Goal: Task Accomplishment & Management: Manage account settings

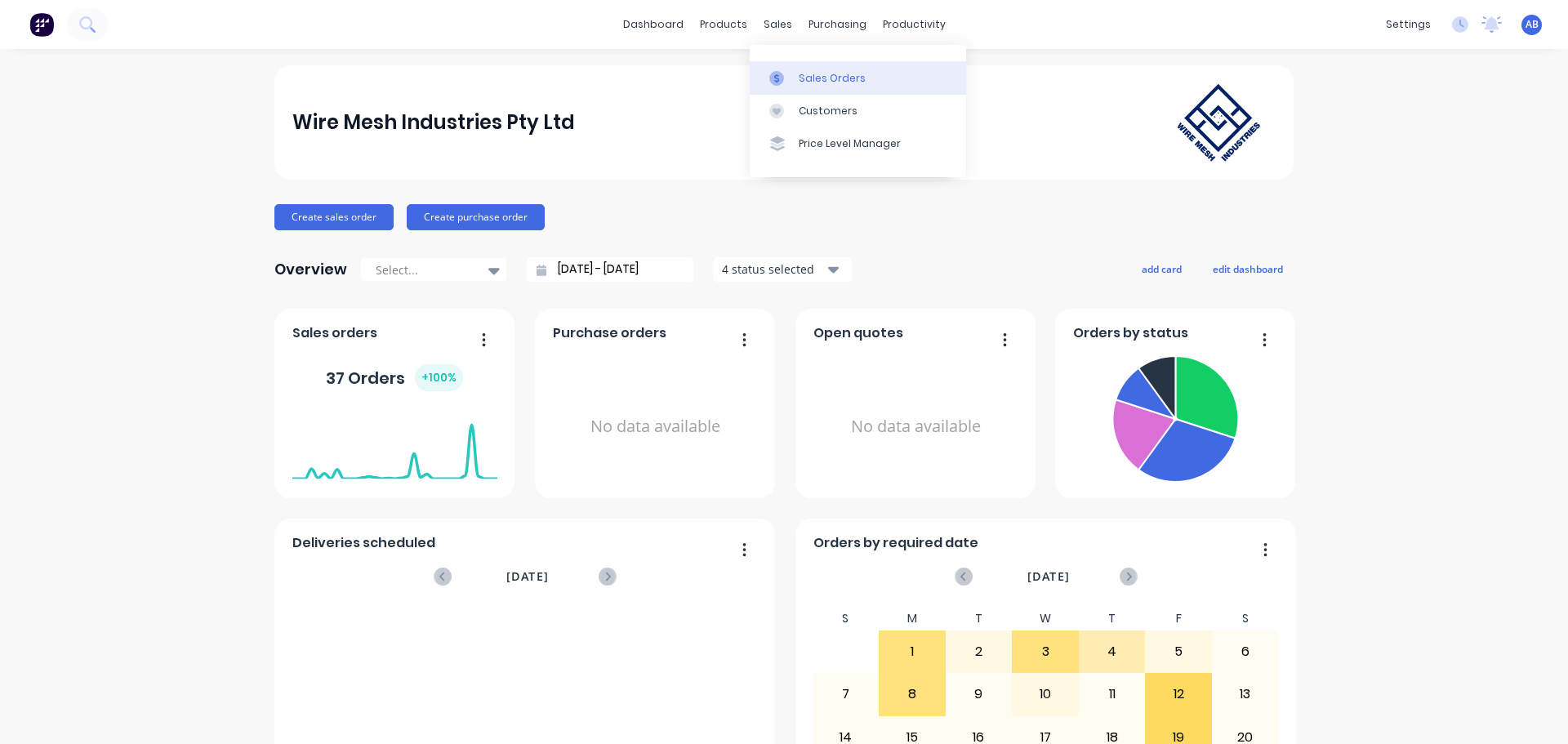
click at [801, 72] on div "Sales Orders" at bounding box center [832, 78] width 67 height 15
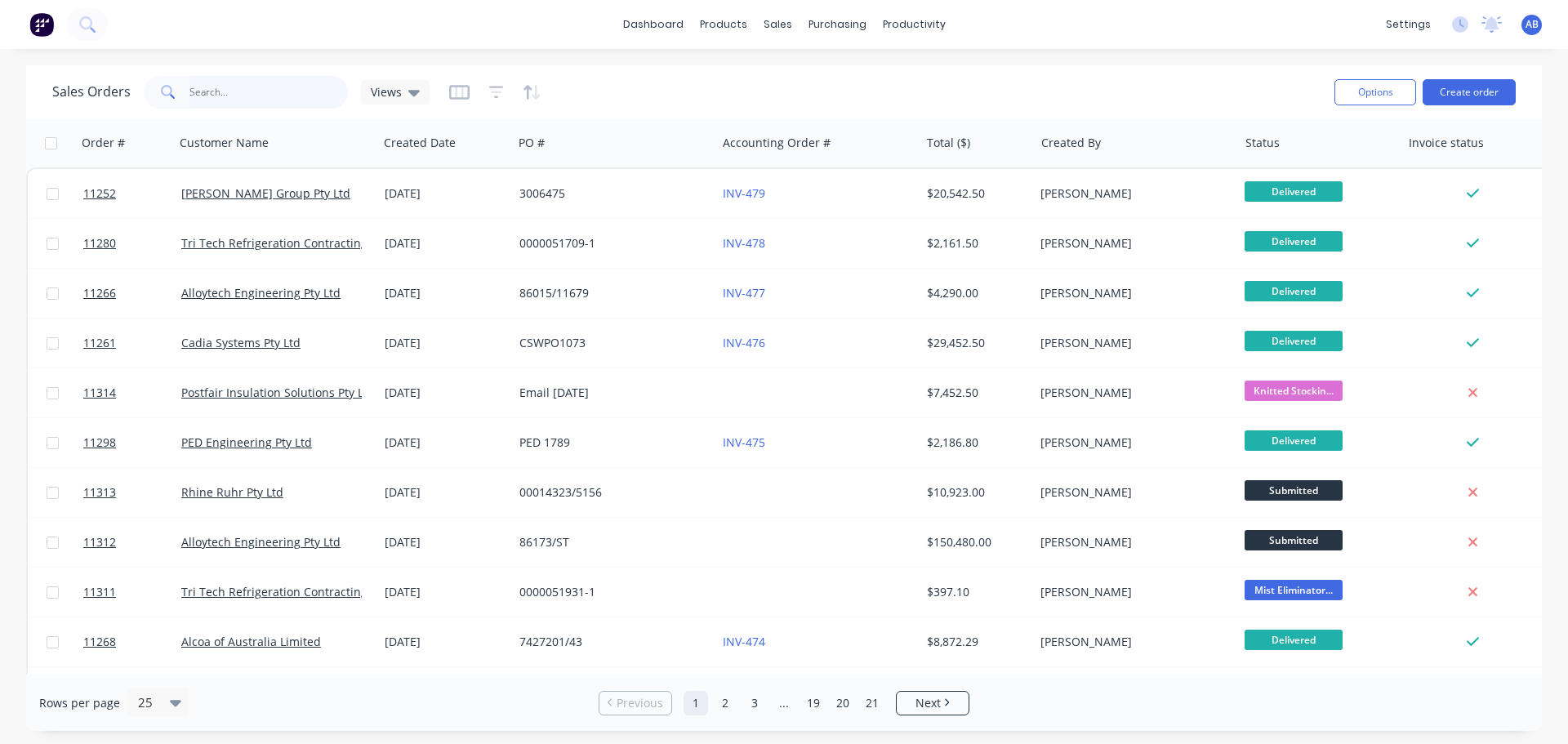
click at [248, 83] on input "text" at bounding box center [269, 93] width 159 height 33
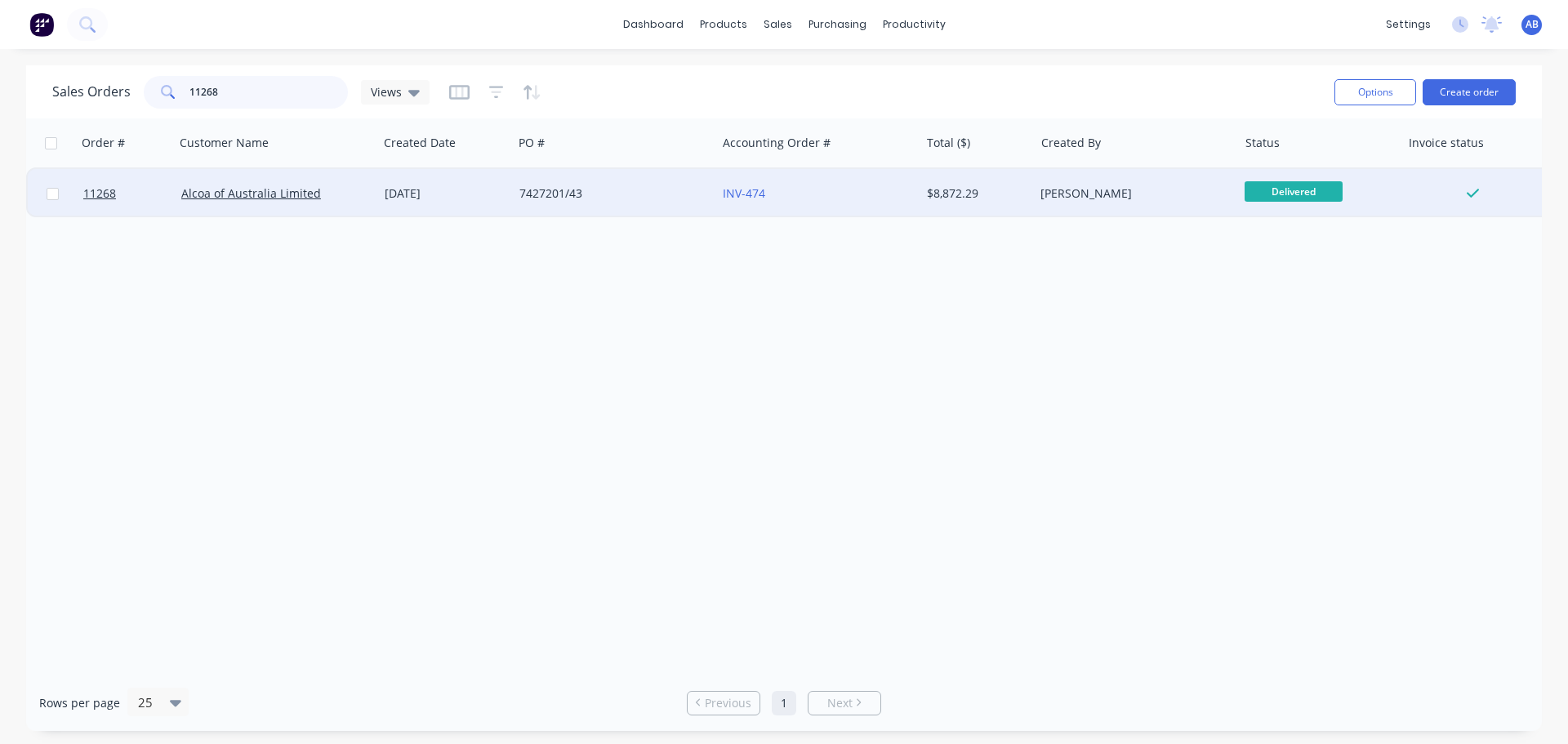
type input "11268"
click at [660, 197] on div "7427201/43" at bounding box center [610, 193] width 182 height 16
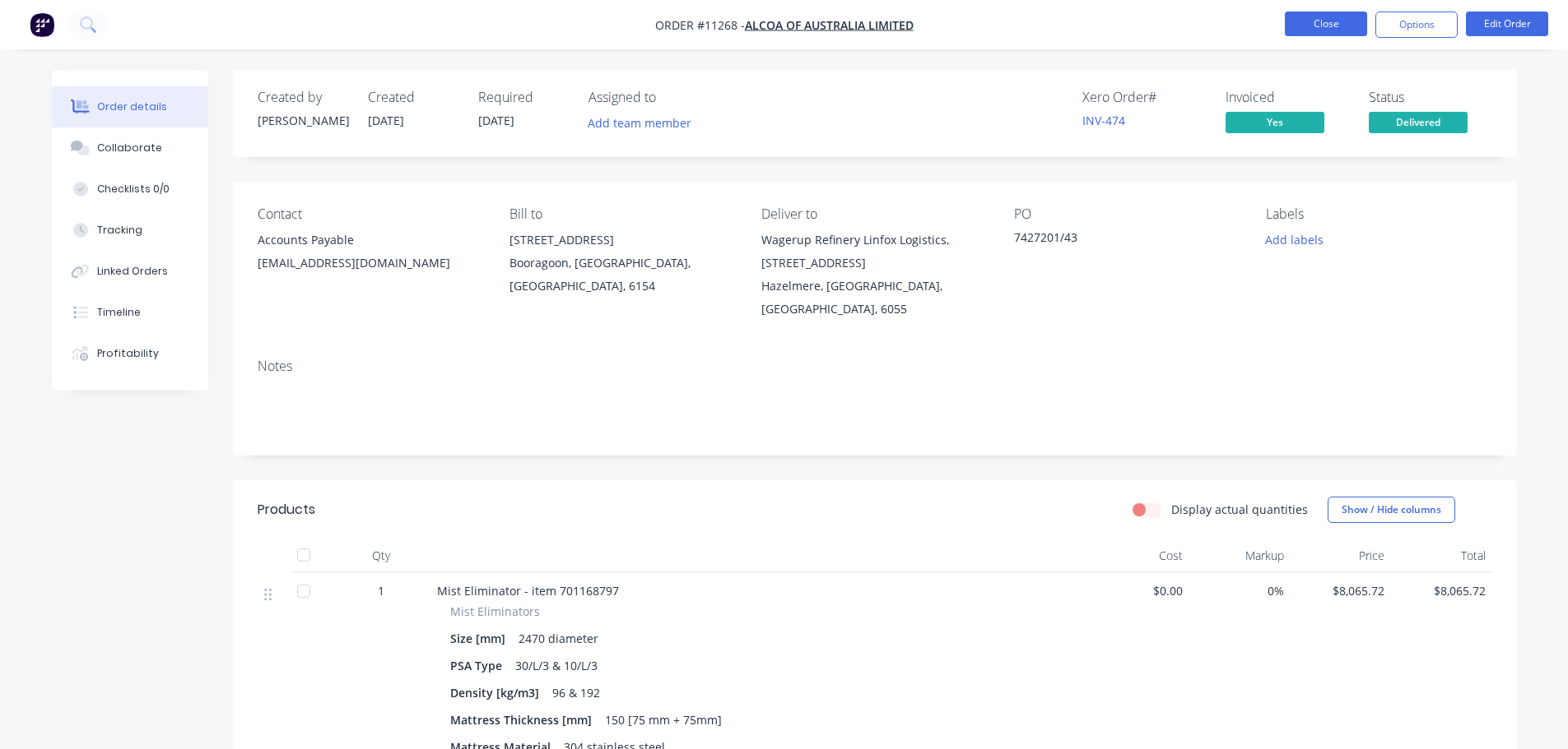
click at [1345, 18] on button "Close" at bounding box center [1325, 23] width 82 height 25
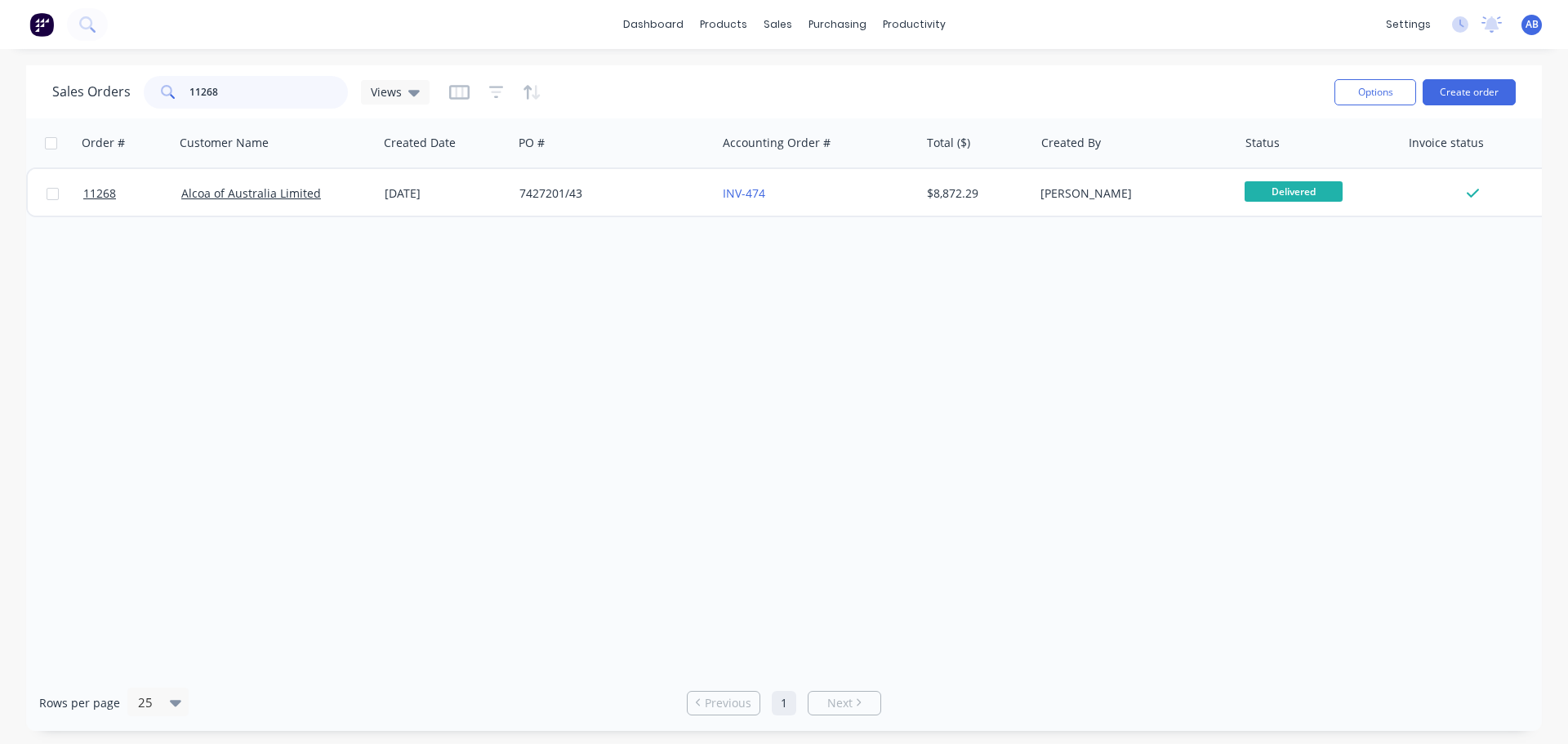
click at [248, 94] on input "11268" at bounding box center [269, 93] width 159 height 33
click at [248, 94] on input "11268" at bounding box center [269, 93] width 159 height 33
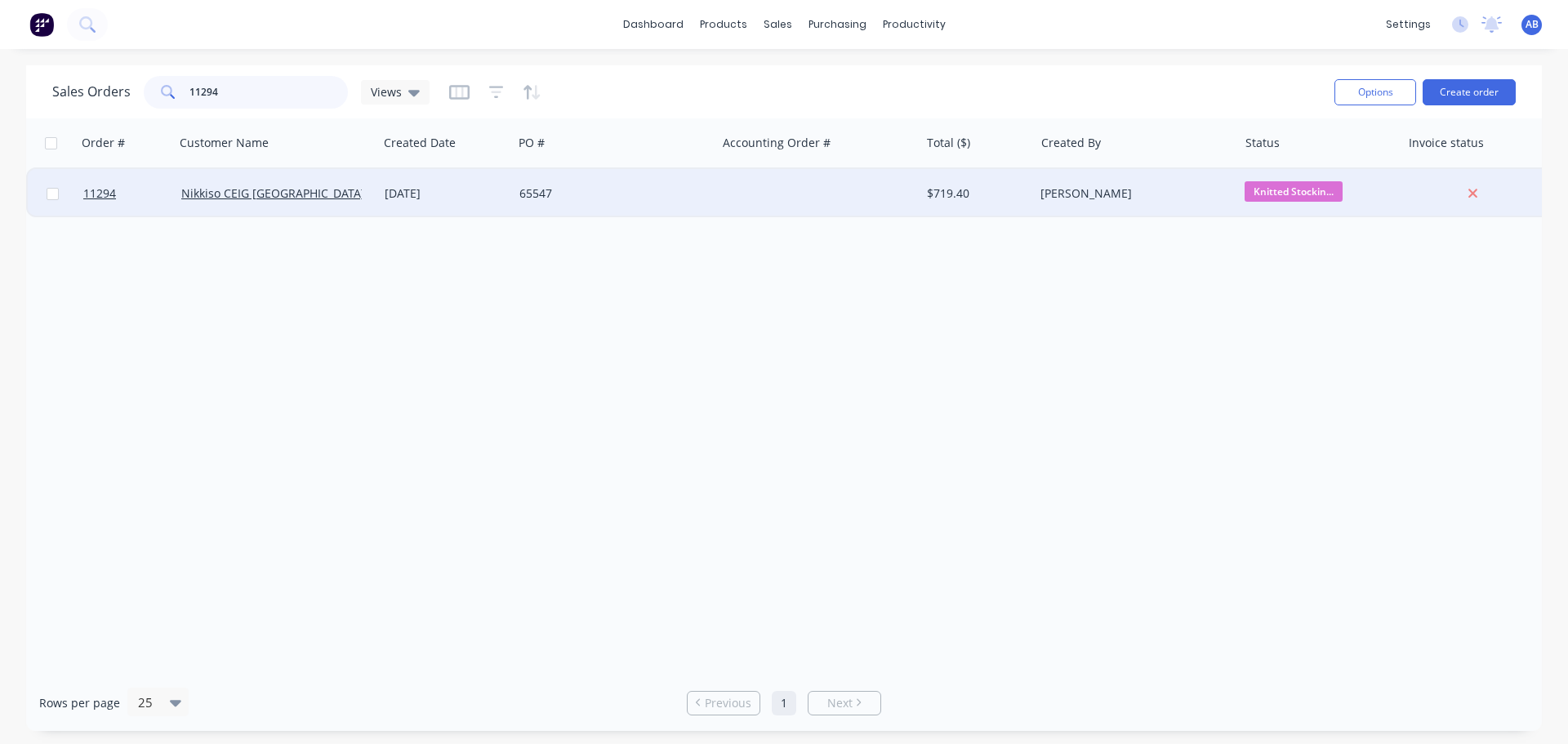
type input "11294"
click at [757, 197] on div at bounding box center [817, 193] width 203 height 49
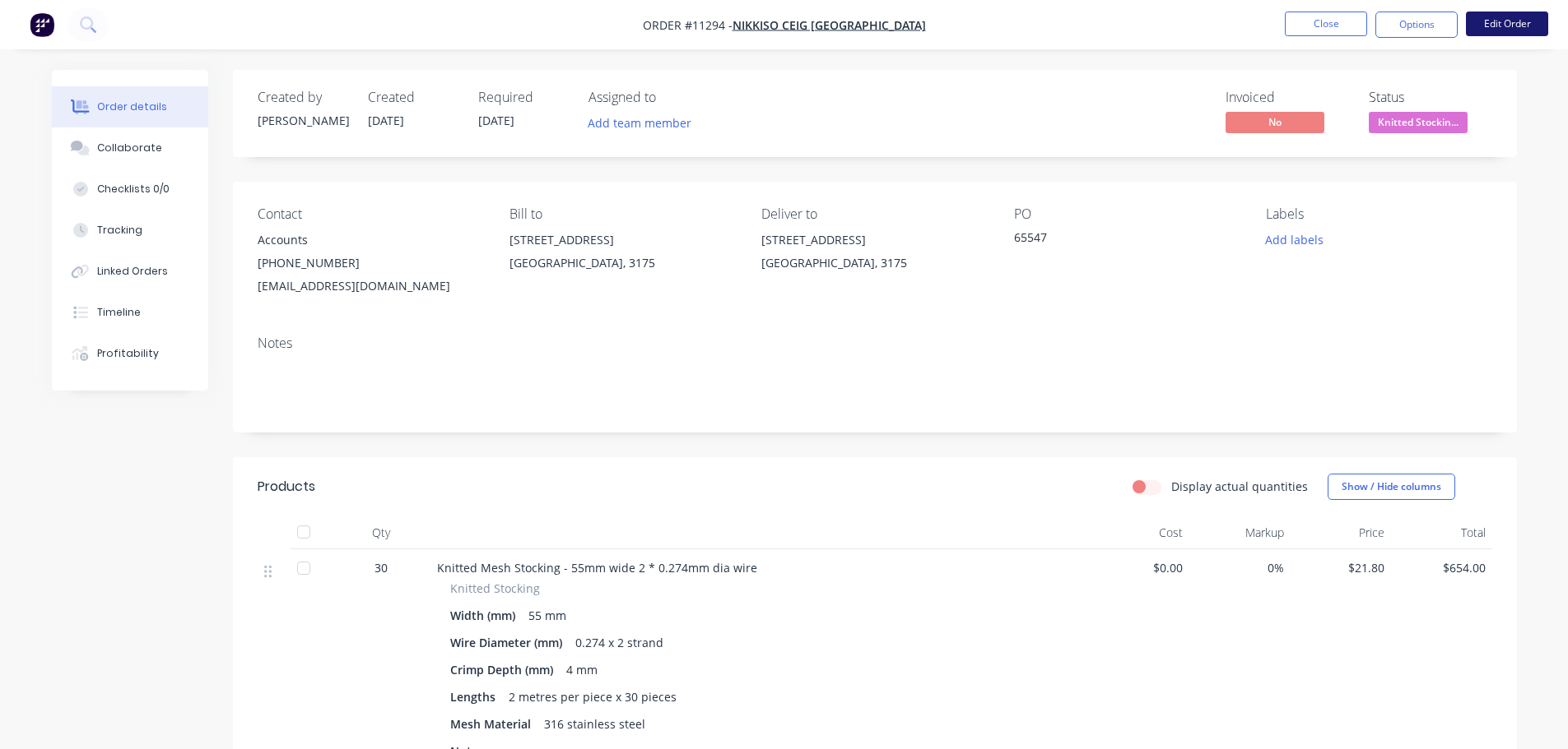
click at [1498, 25] on button "Edit Order" at bounding box center [1507, 23] width 82 height 25
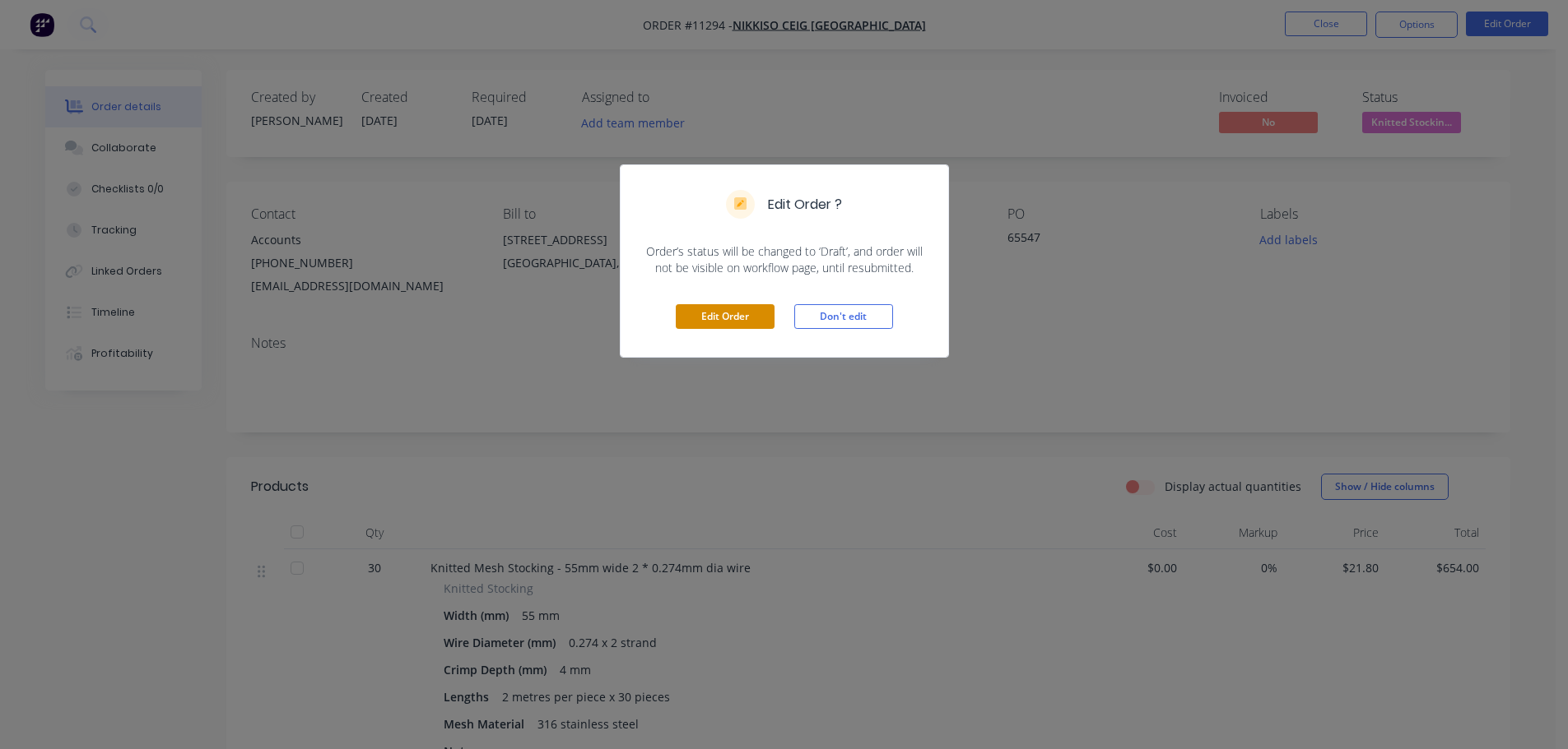
click at [739, 315] on button "Edit Order" at bounding box center [725, 317] width 98 height 25
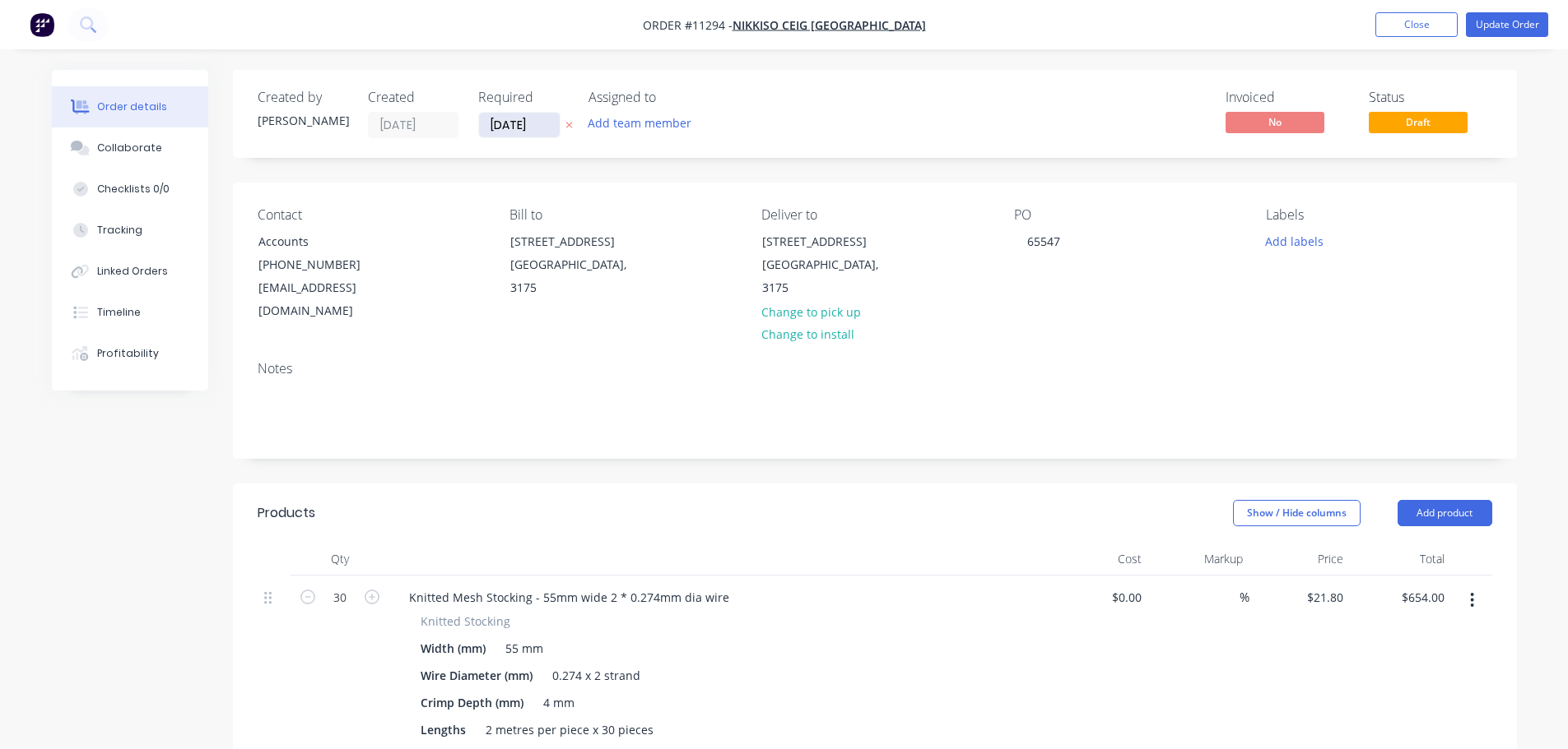
click at [526, 124] on input "[DATE]" at bounding box center [519, 125] width 80 height 25
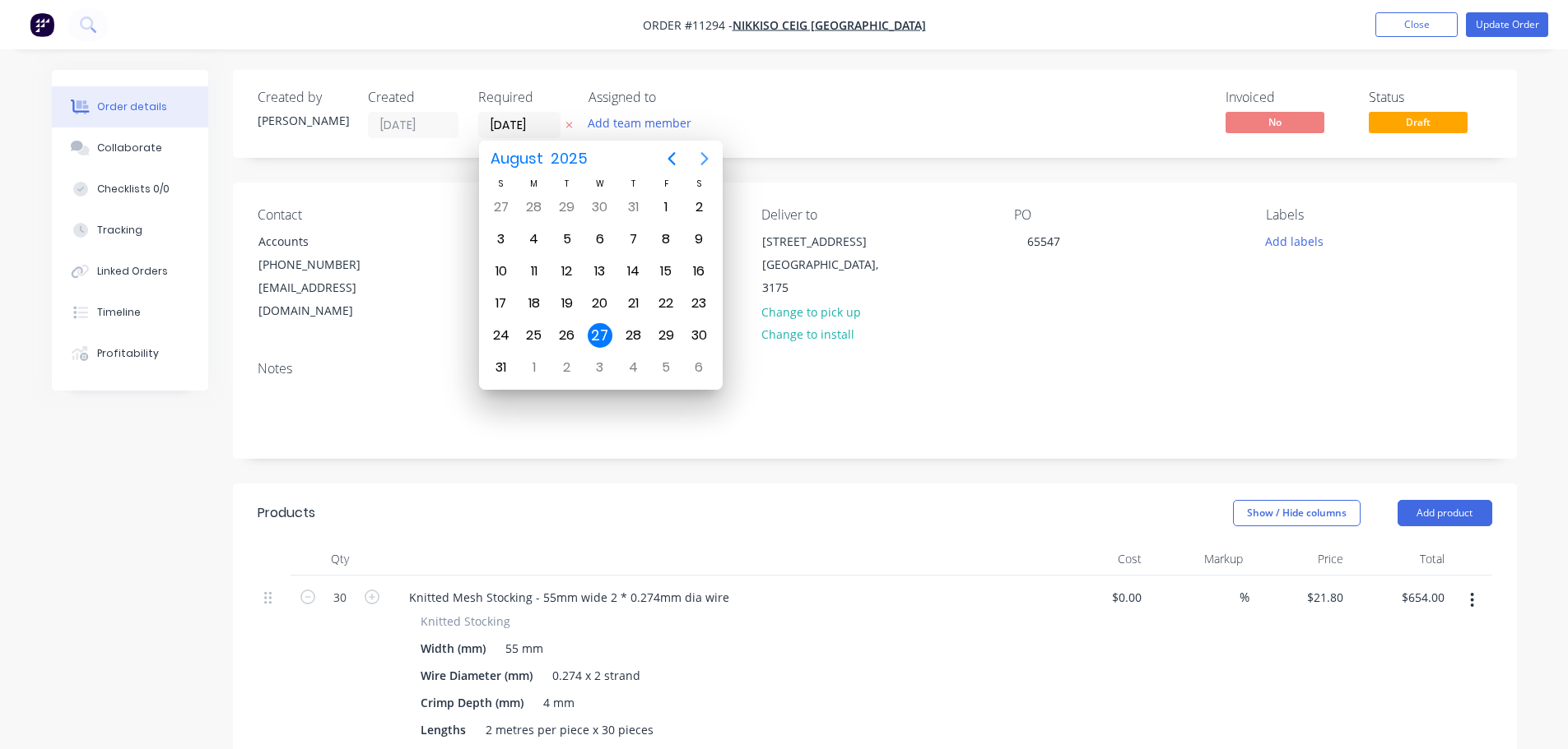
click at [700, 163] on icon "Next page" at bounding box center [705, 159] width 20 height 20
click at [529, 249] on div "8" at bounding box center [534, 239] width 25 height 25
type input "[DATE]"
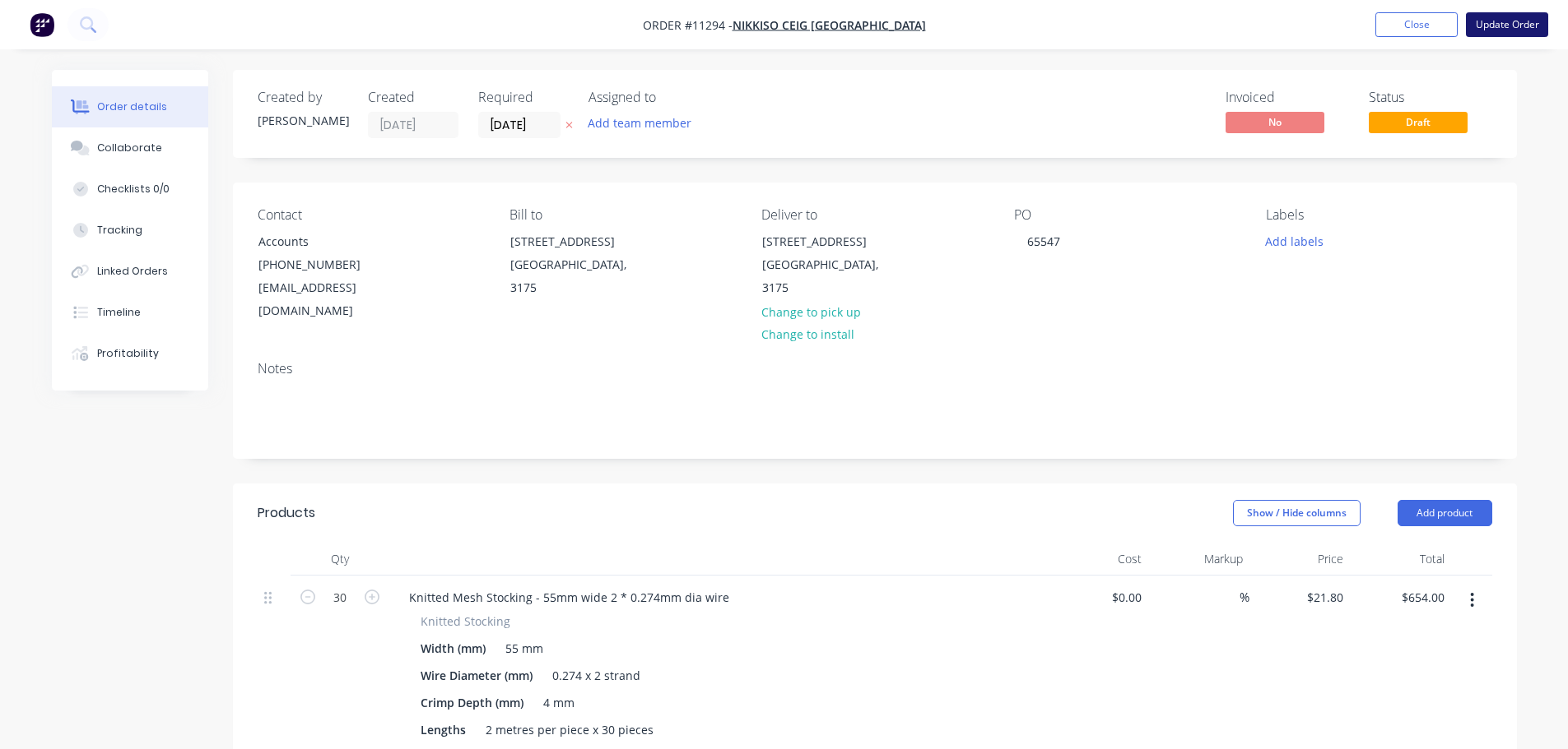
click at [1503, 30] on button "Update Order" at bounding box center [1507, 24] width 82 height 25
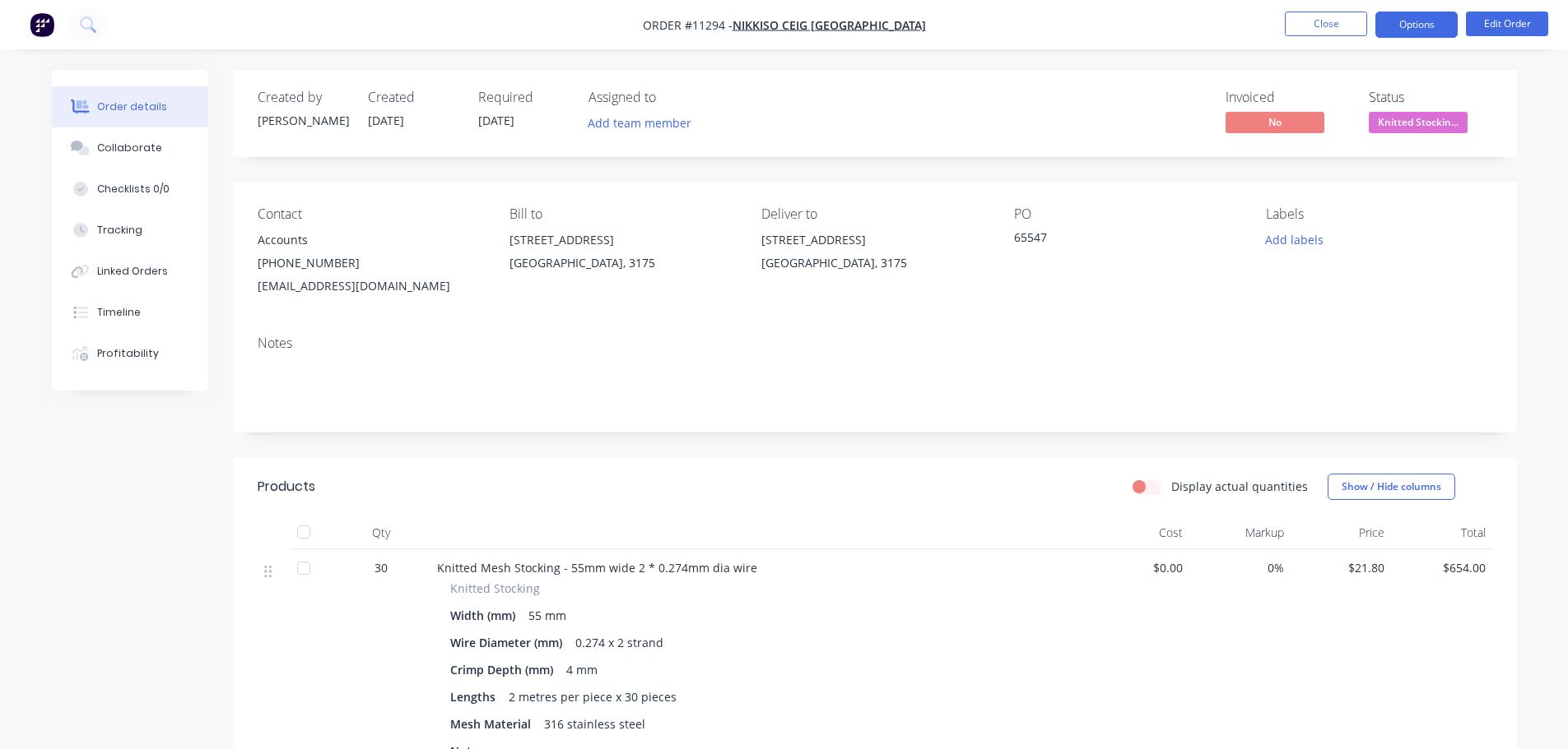
click at [1398, 27] on button "Options" at bounding box center [1416, 24] width 82 height 27
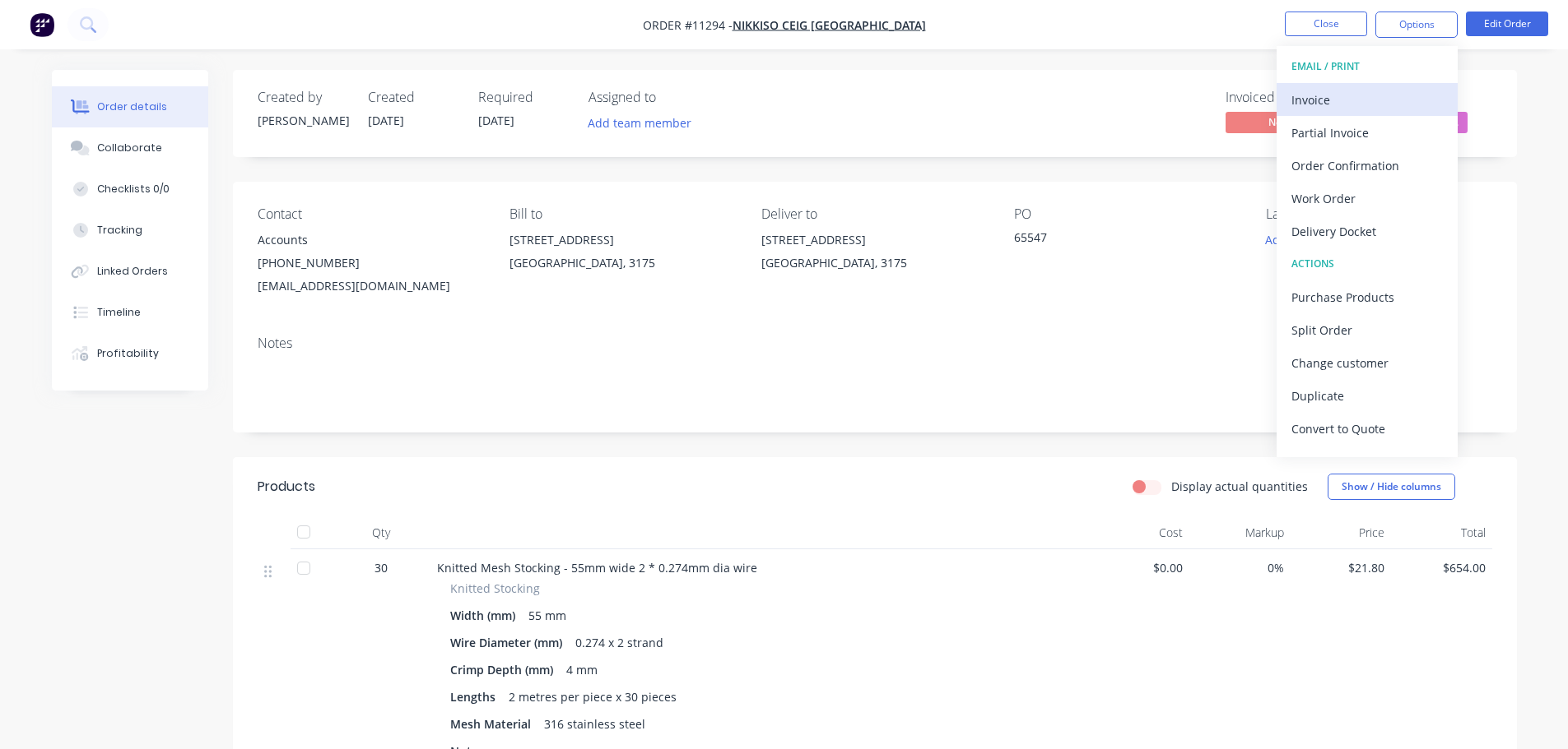
click at [1318, 98] on div "Invoice" at bounding box center [1367, 100] width 151 height 24
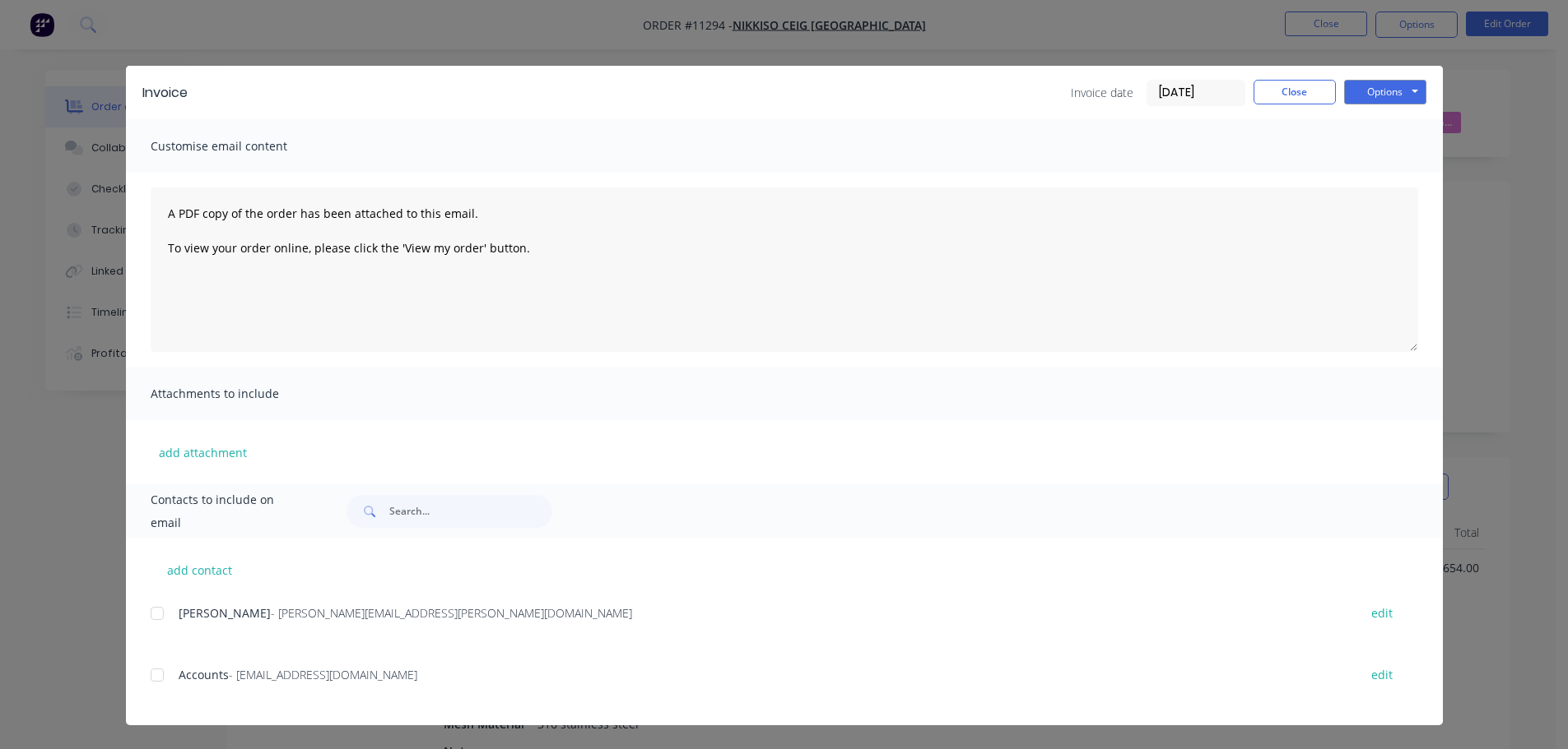
click at [149, 673] on div "add contact [PERSON_NAME] - [PERSON_NAME][EMAIL_ADDRESS][PERSON_NAME][DOMAIN_NA…" at bounding box center [784, 631] width 1317 height 187
click at [163, 682] on div at bounding box center [157, 676] width 33 height 33
click at [1382, 93] on button "Options" at bounding box center [1385, 91] width 82 height 25
click at [1390, 173] on button "Email" at bounding box center [1397, 175] width 105 height 27
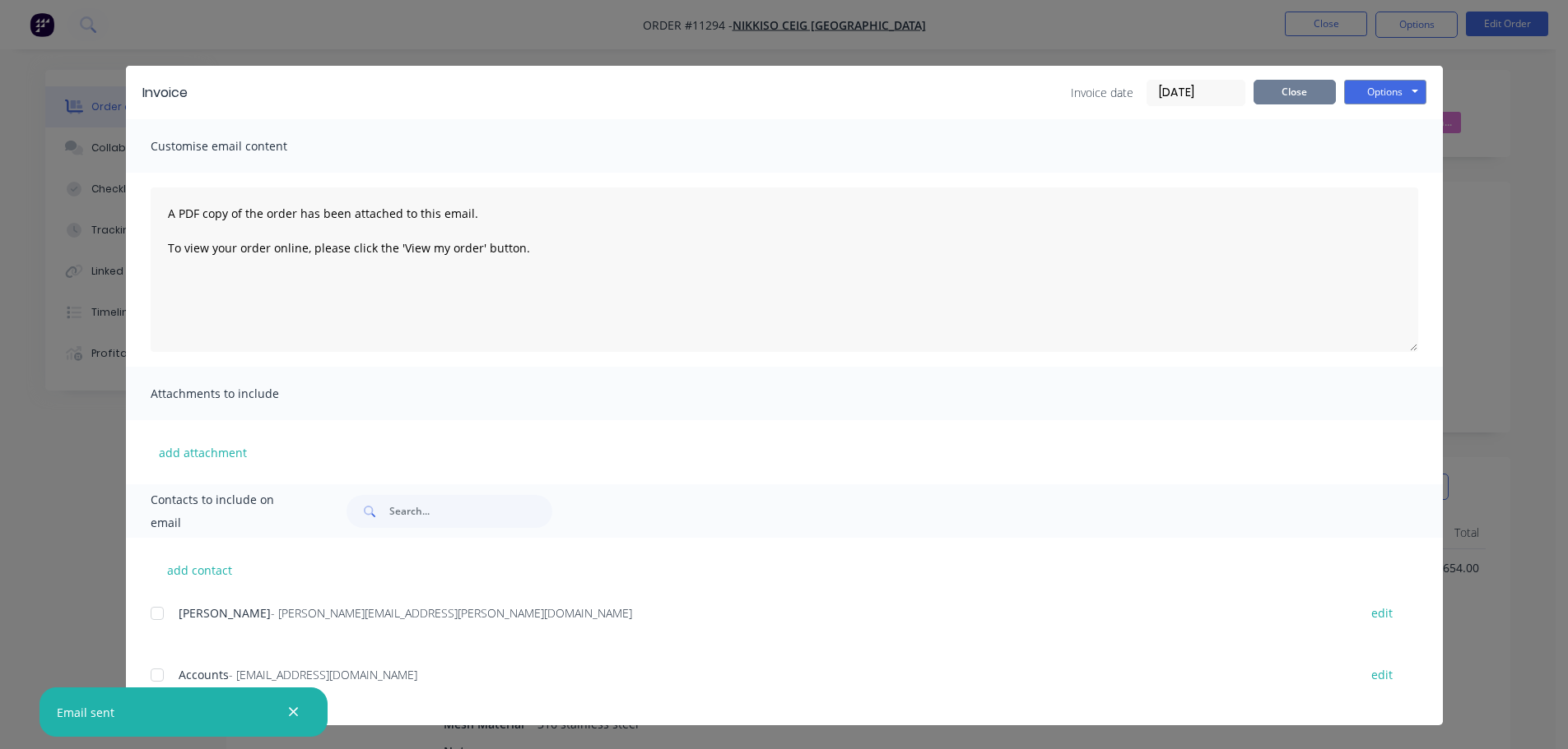
click at [1306, 90] on button "Close" at bounding box center [1294, 91] width 82 height 25
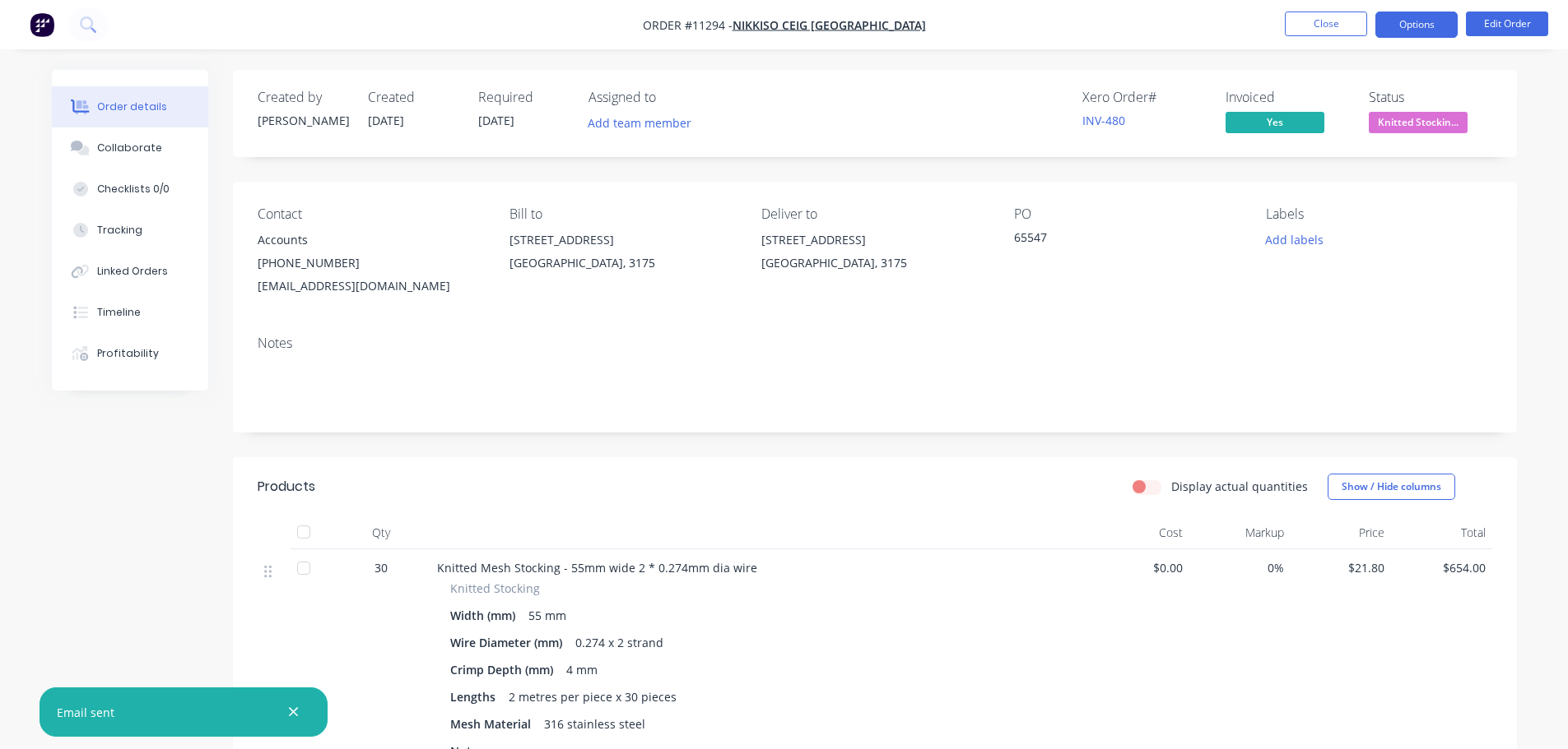
click at [1415, 16] on button "Options" at bounding box center [1416, 24] width 82 height 27
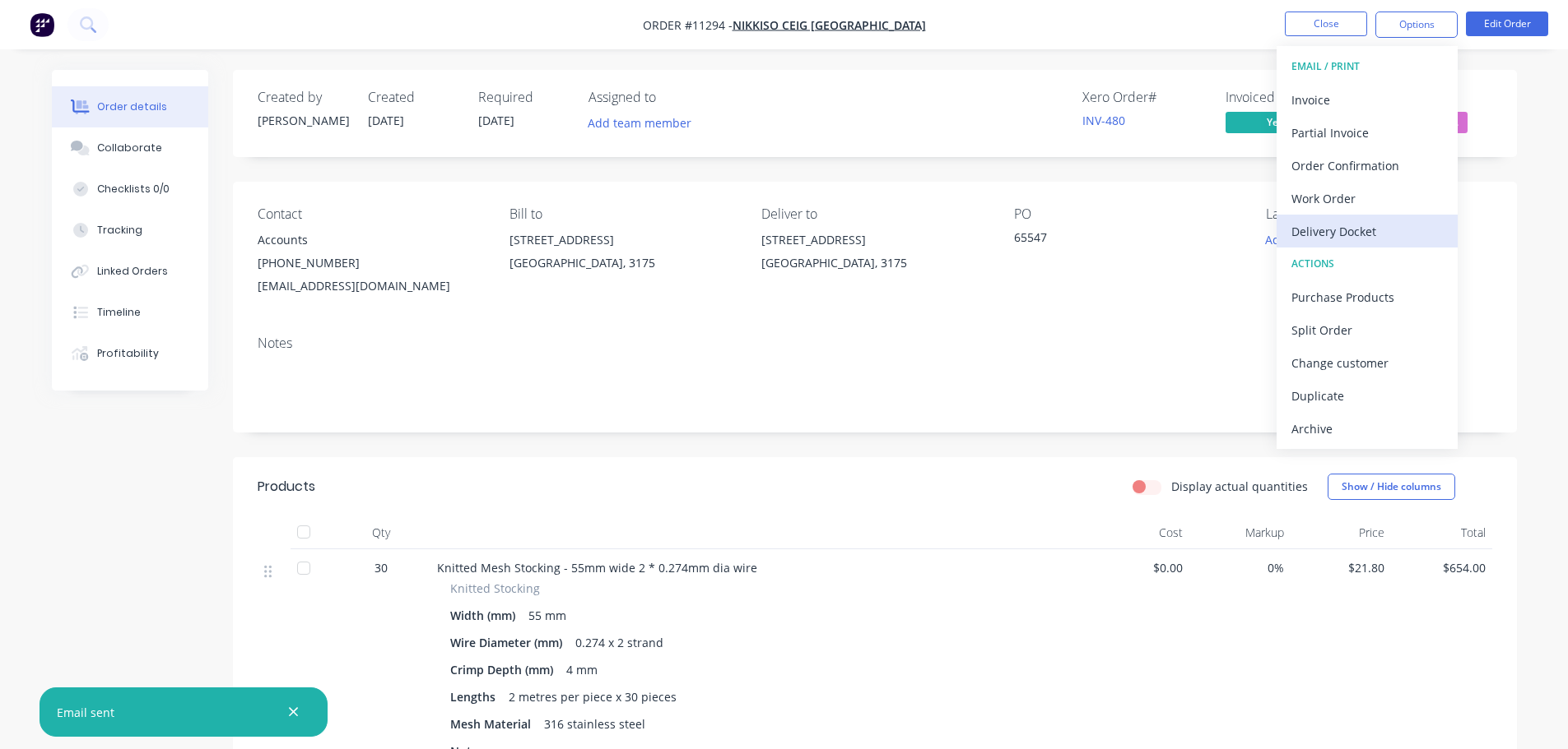
click at [1331, 233] on div "Delivery Docket" at bounding box center [1367, 232] width 151 height 24
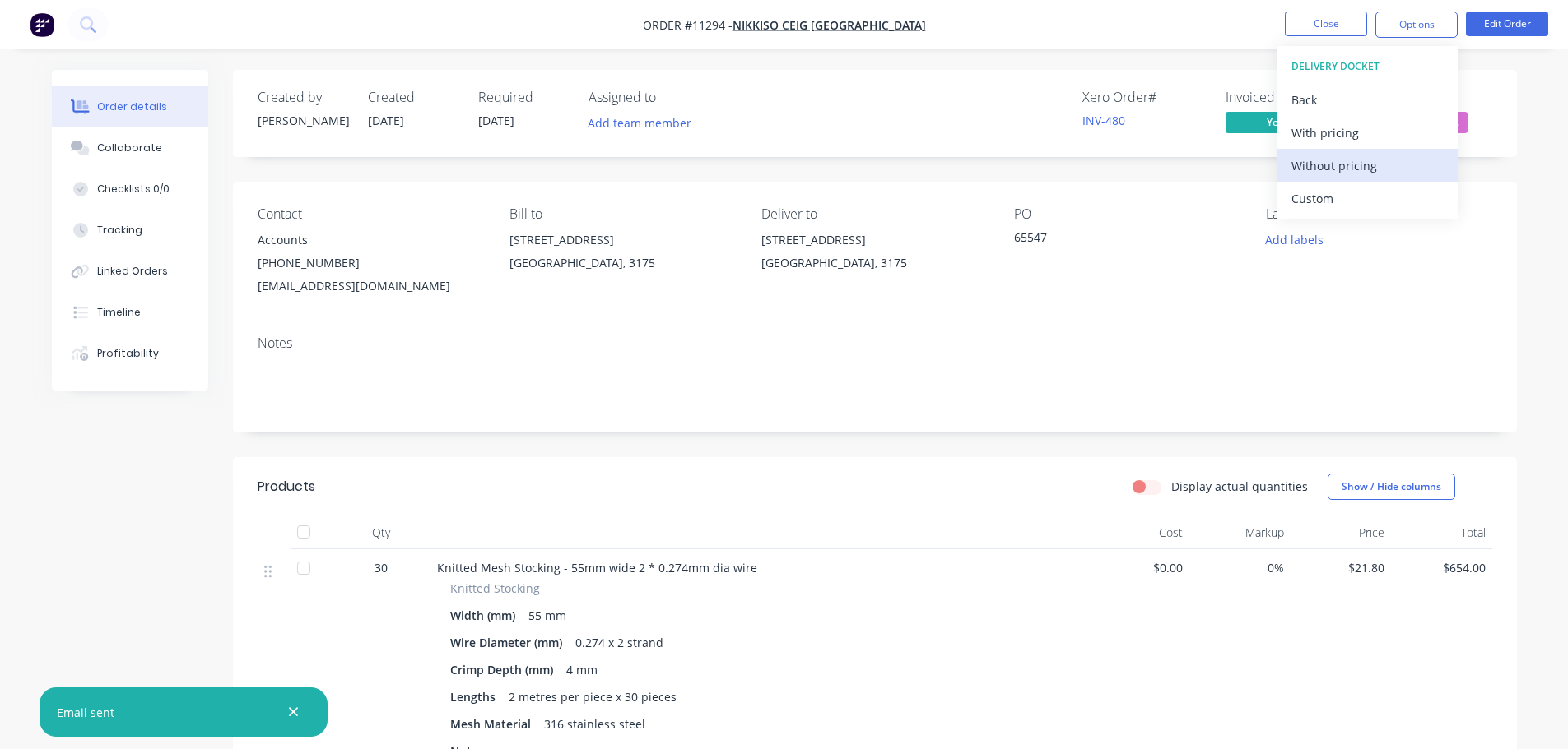
click at [1336, 168] on div "Without pricing" at bounding box center [1367, 166] width 151 height 24
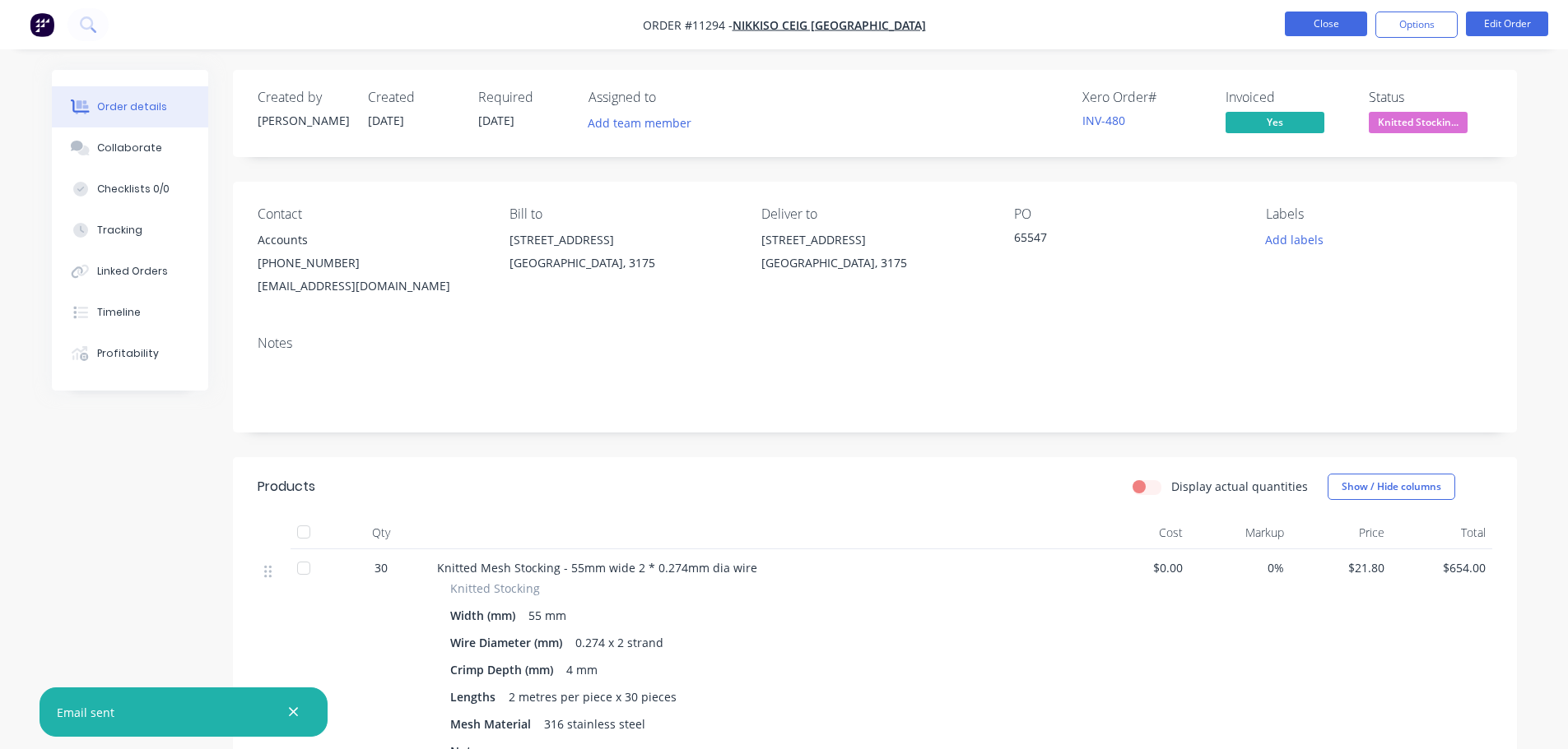
click at [1336, 20] on button "Close" at bounding box center [1325, 23] width 82 height 25
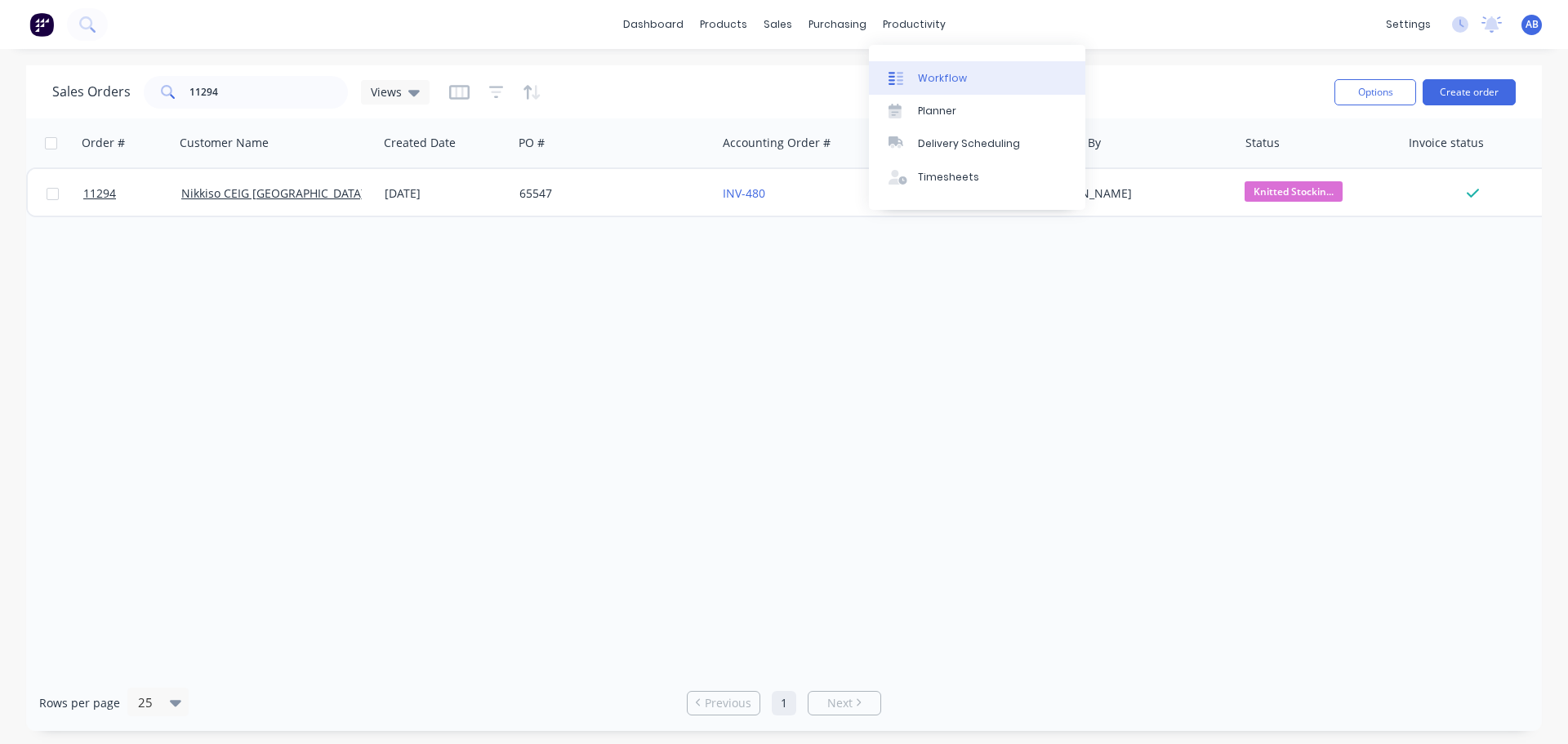
click at [918, 81] on div "Workflow" at bounding box center [942, 78] width 49 height 15
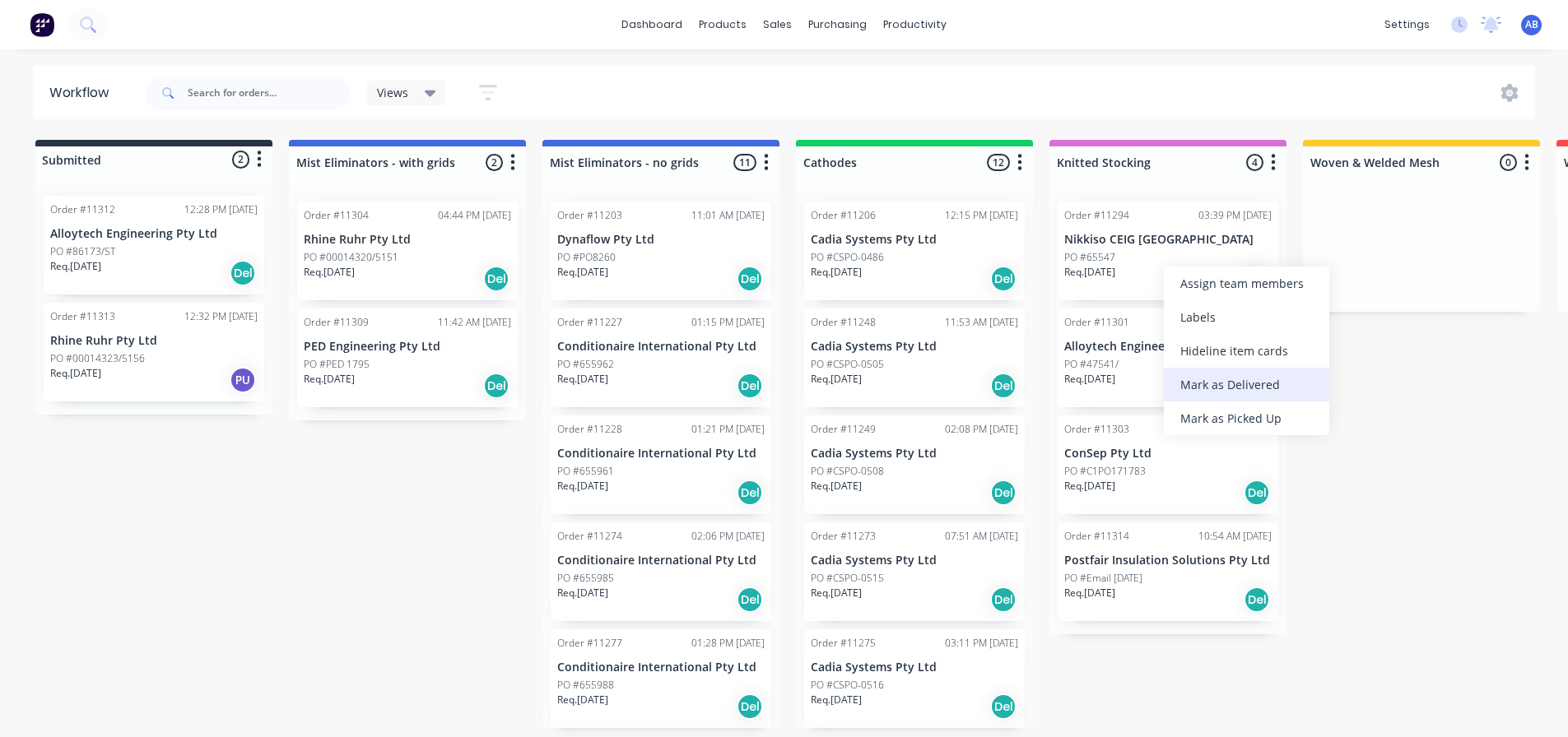
click at [1204, 387] on div "Mark as Delivered" at bounding box center [1247, 384] width 166 height 34
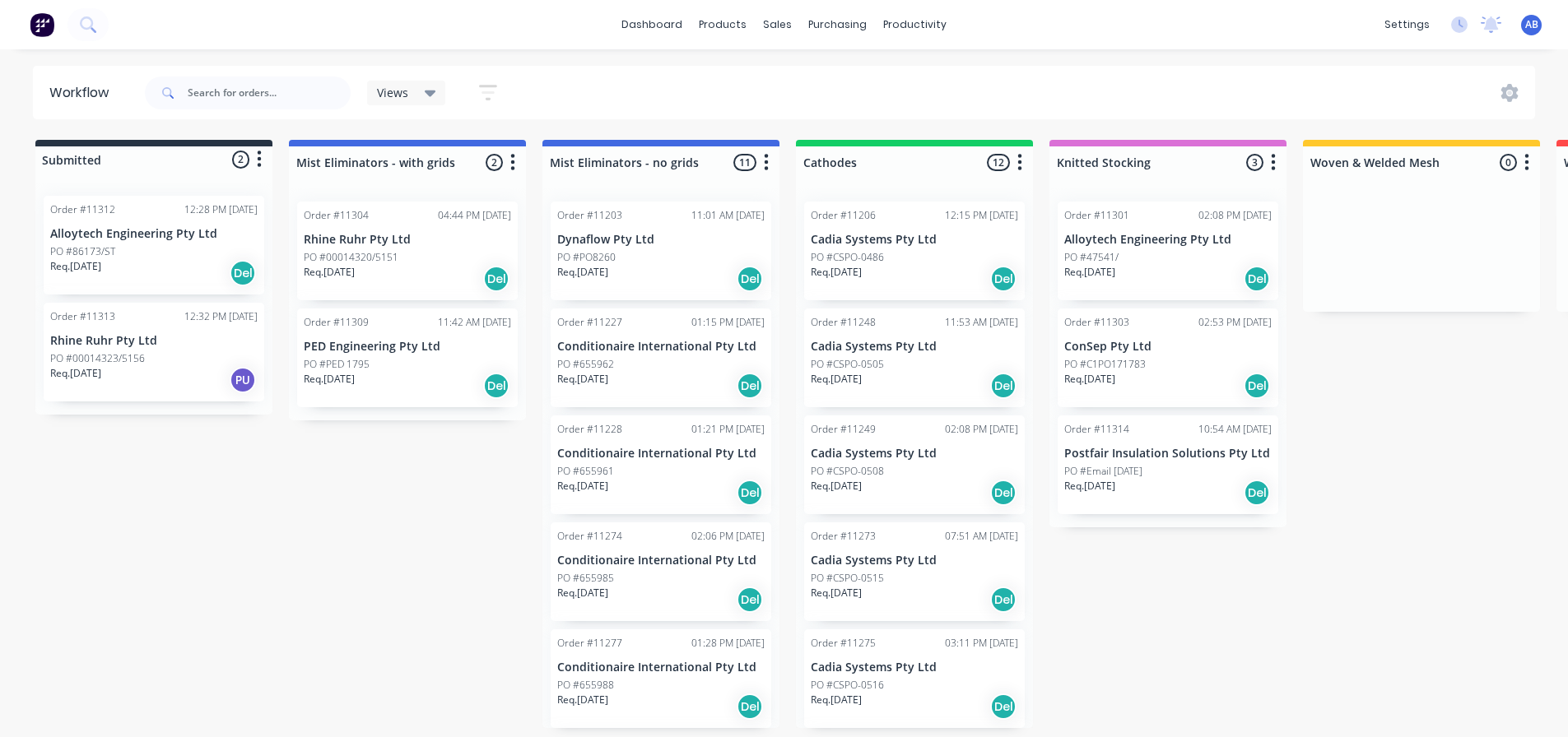
click at [41, 16] on img at bounding box center [41, 24] width 25 height 25
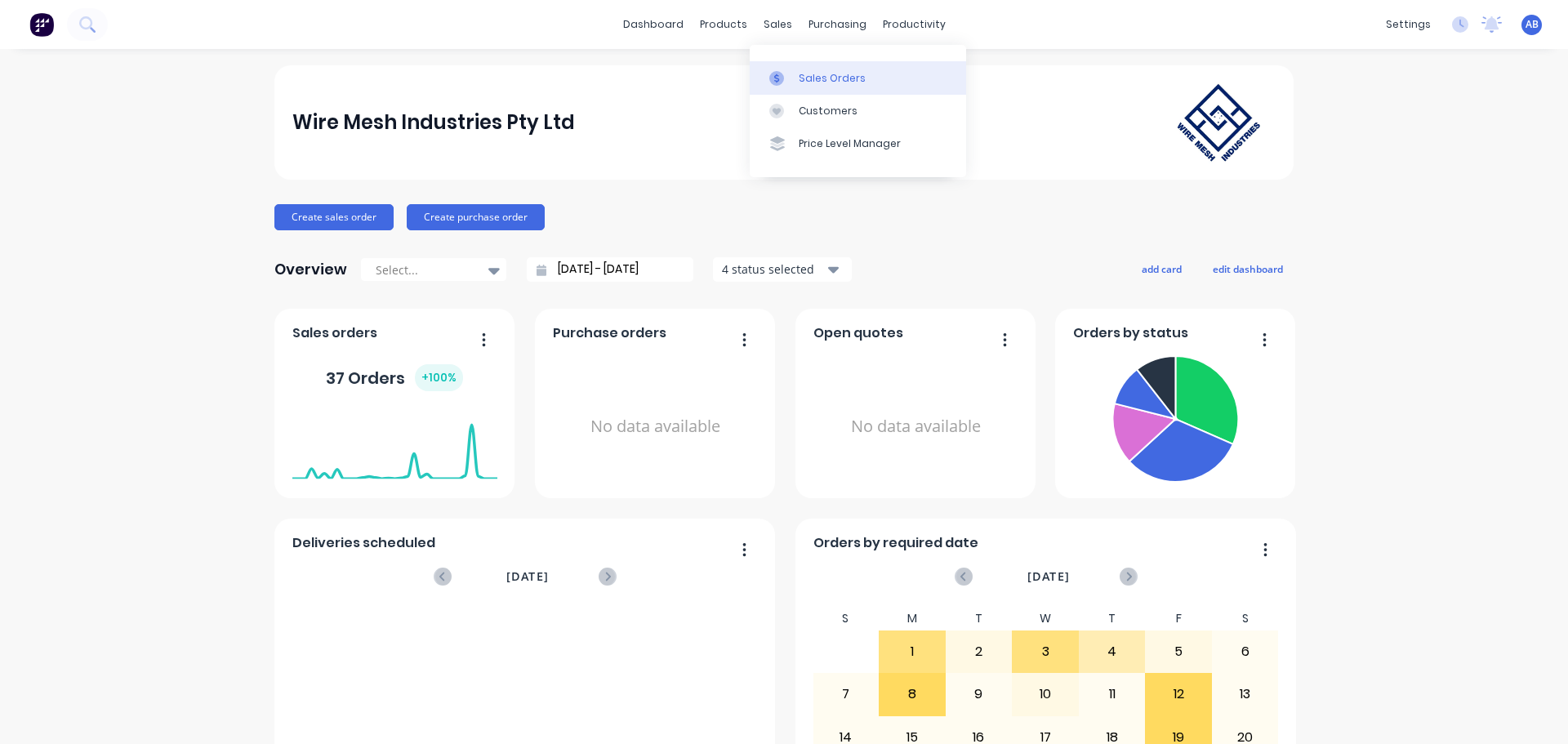
click at [814, 81] on div "Sales Orders" at bounding box center [832, 78] width 67 height 15
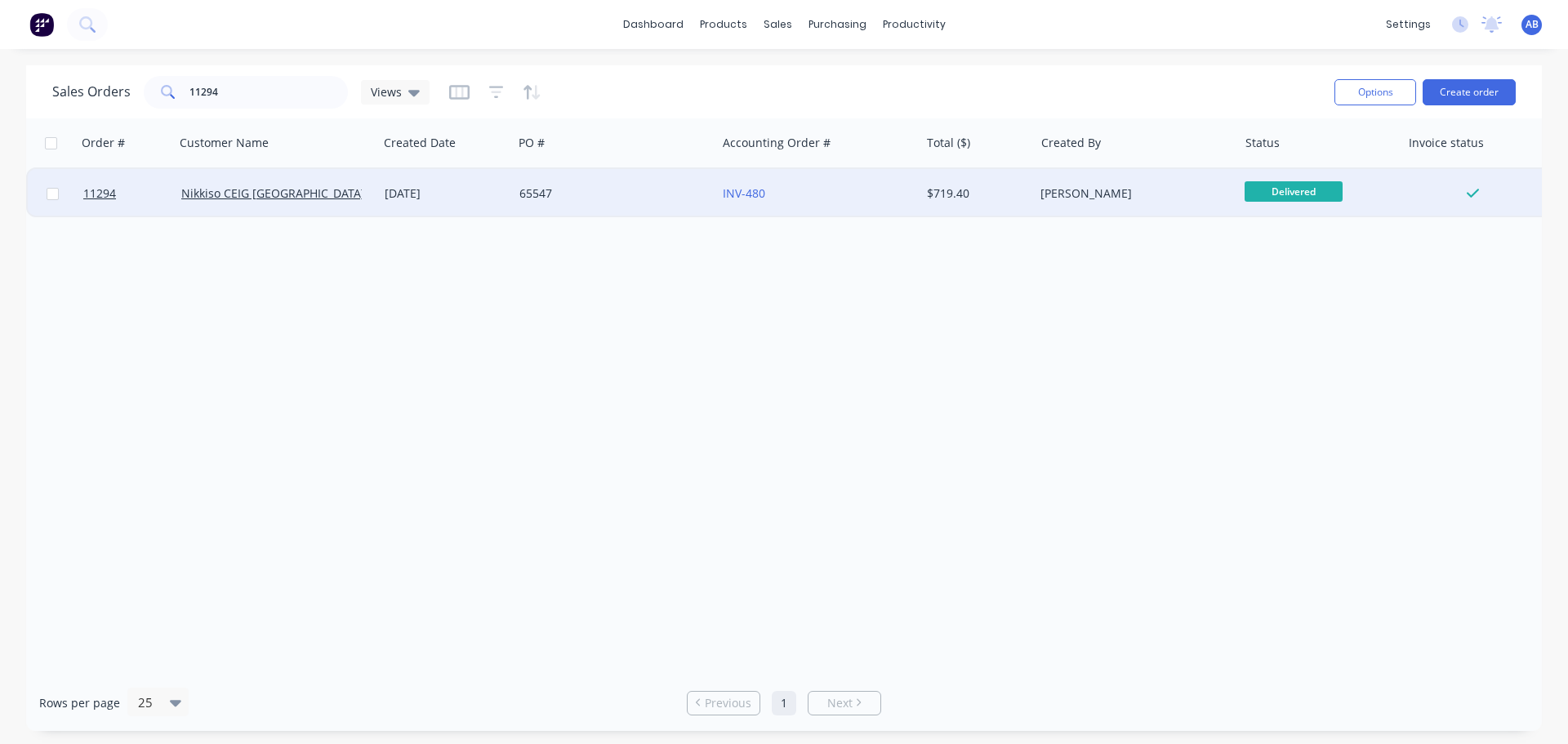
click at [613, 190] on div "65547" at bounding box center [610, 193] width 182 height 16
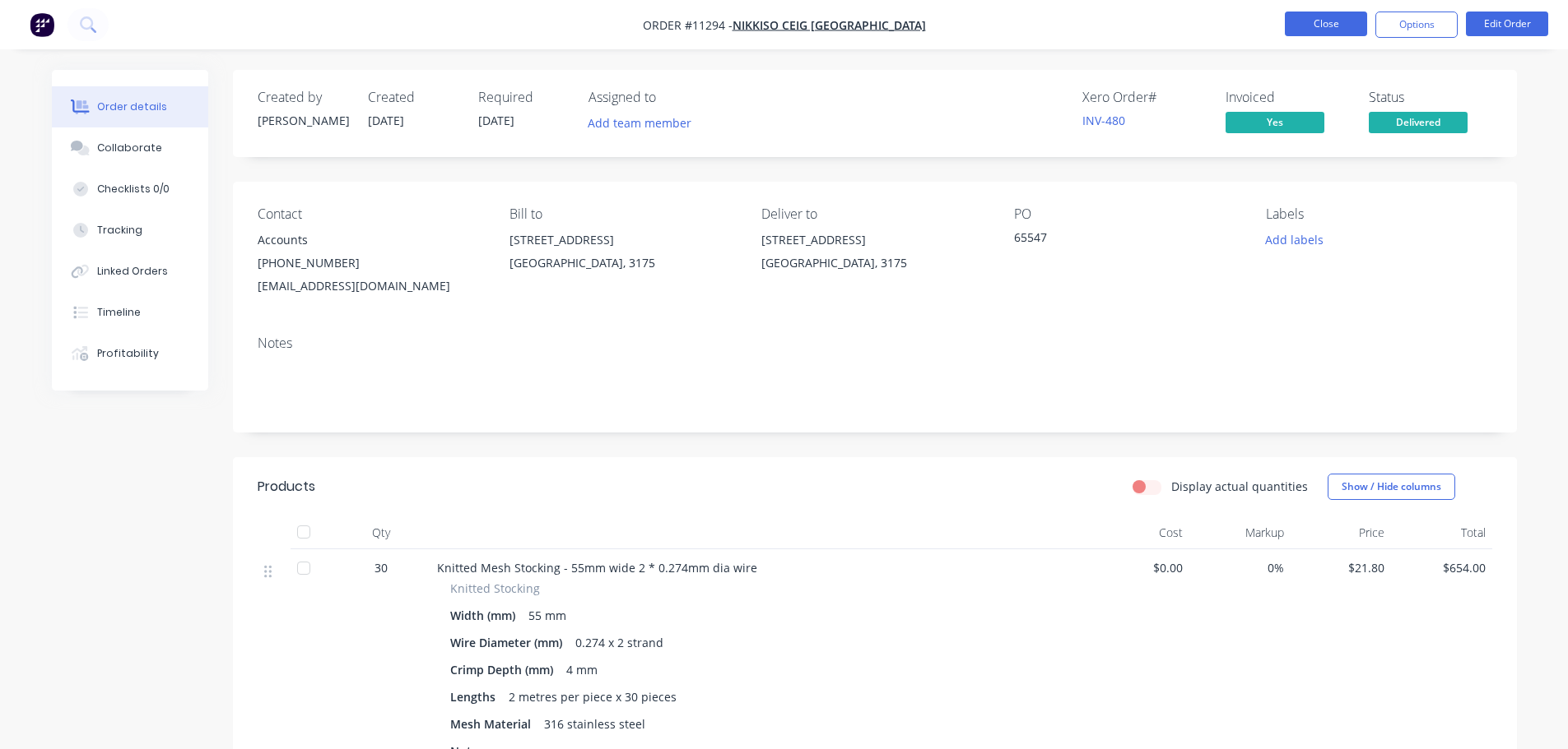
click at [1332, 21] on button "Close" at bounding box center [1325, 23] width 82 height 25
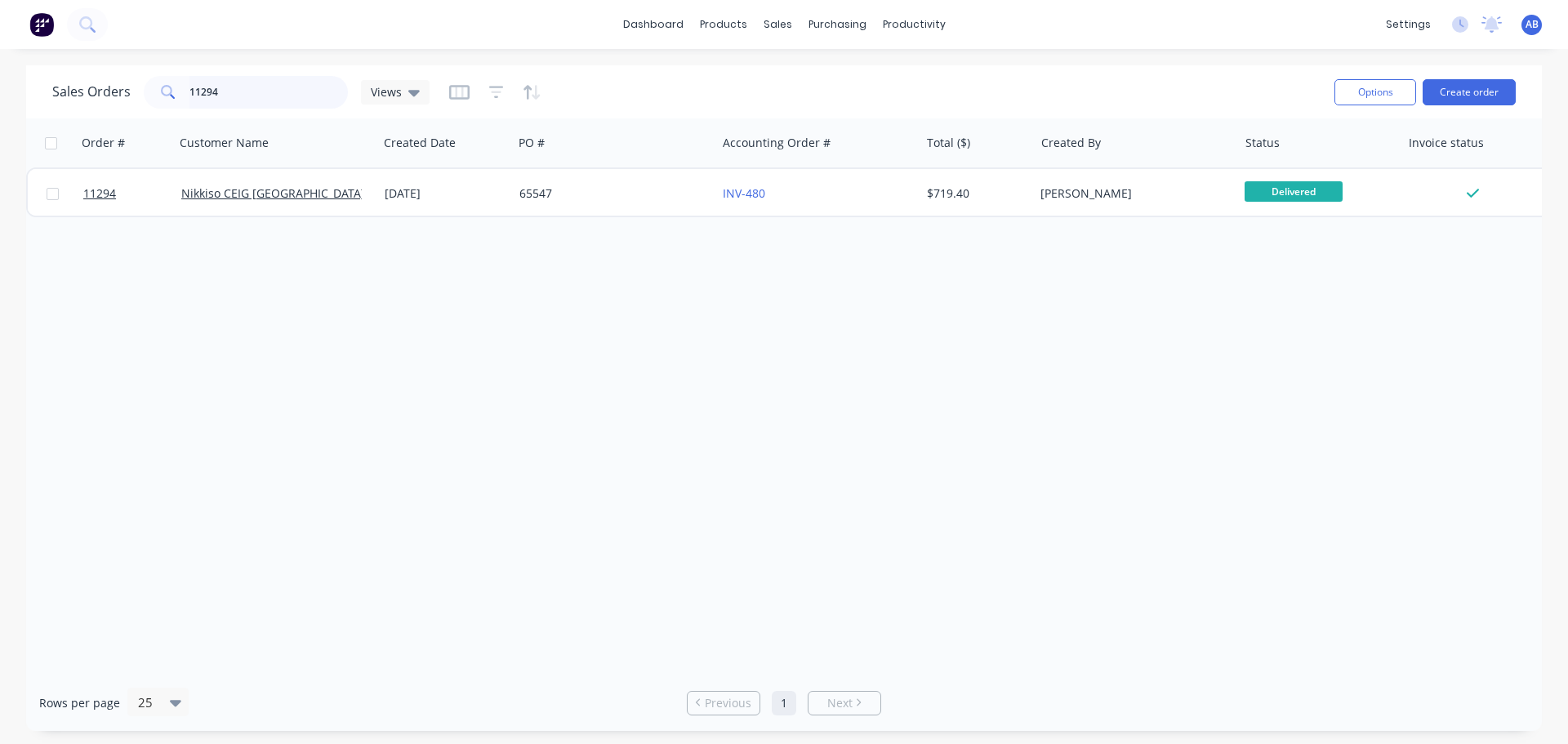
click at [242, 98] on input "11294" at bounding box center [269, 93] width 159 height 33
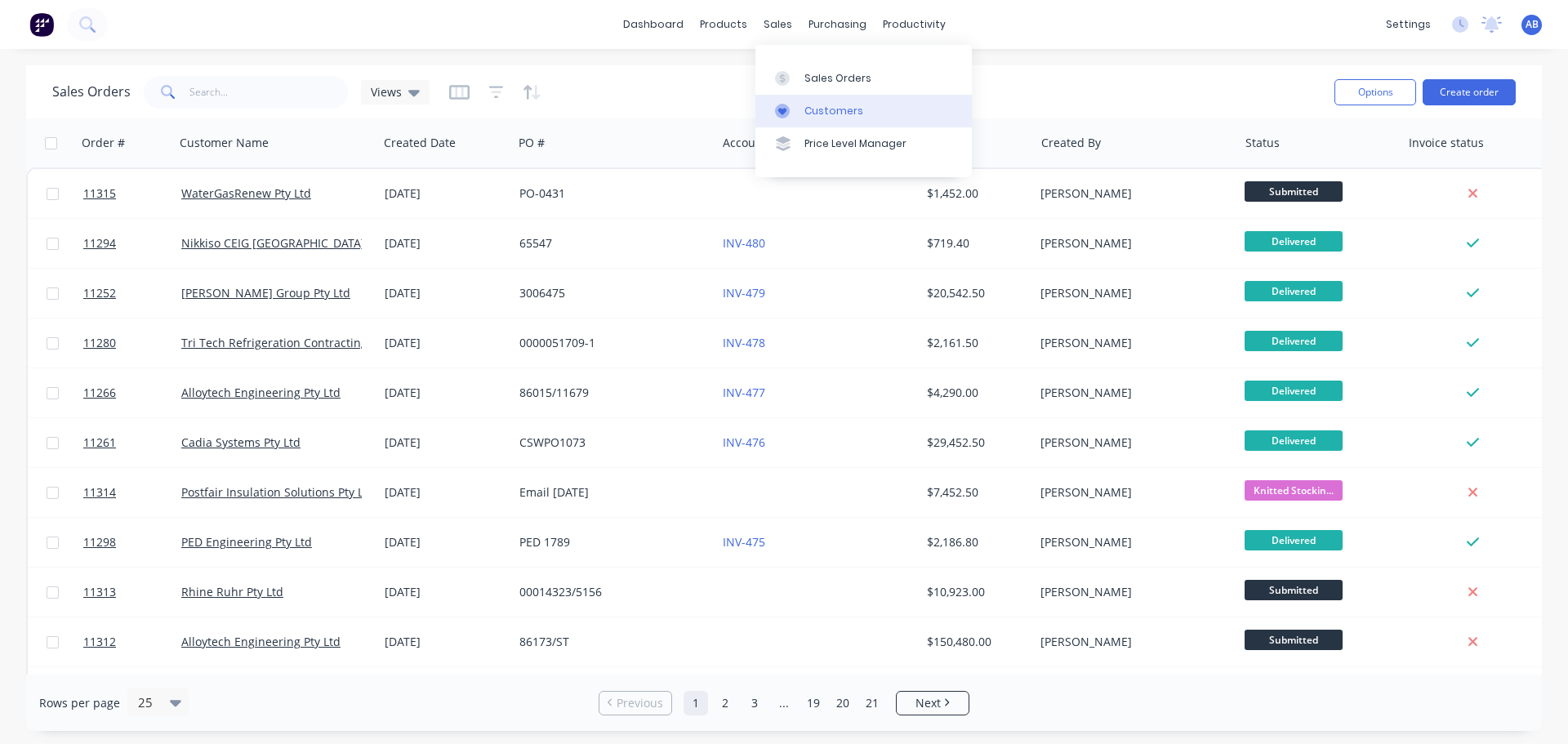
click at [815, 108] on div "Customers" at bounding box center [834, 111] width 59 height 15
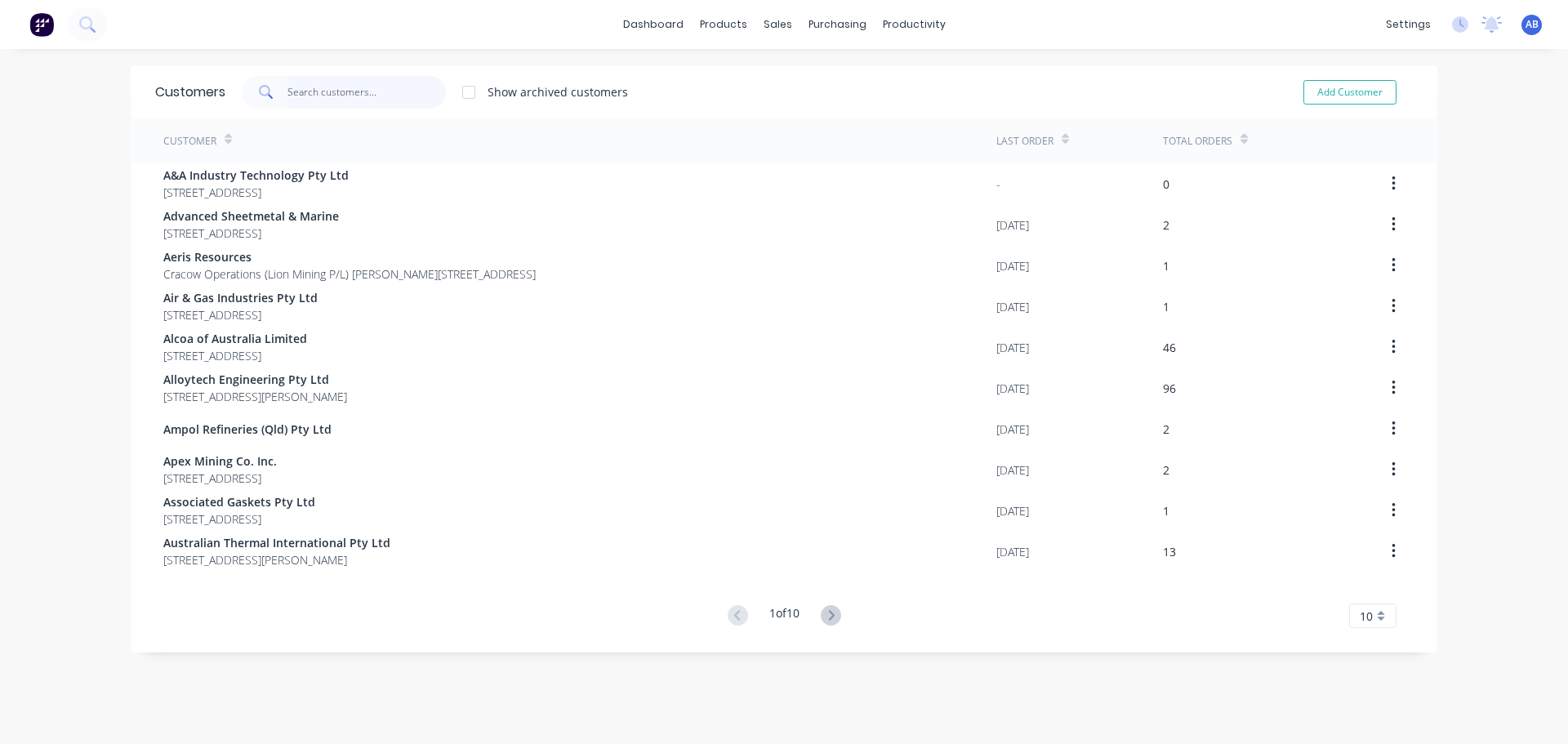
click at [314, 93] on input "text" at bounding box center [368, 93] width 159 height 33
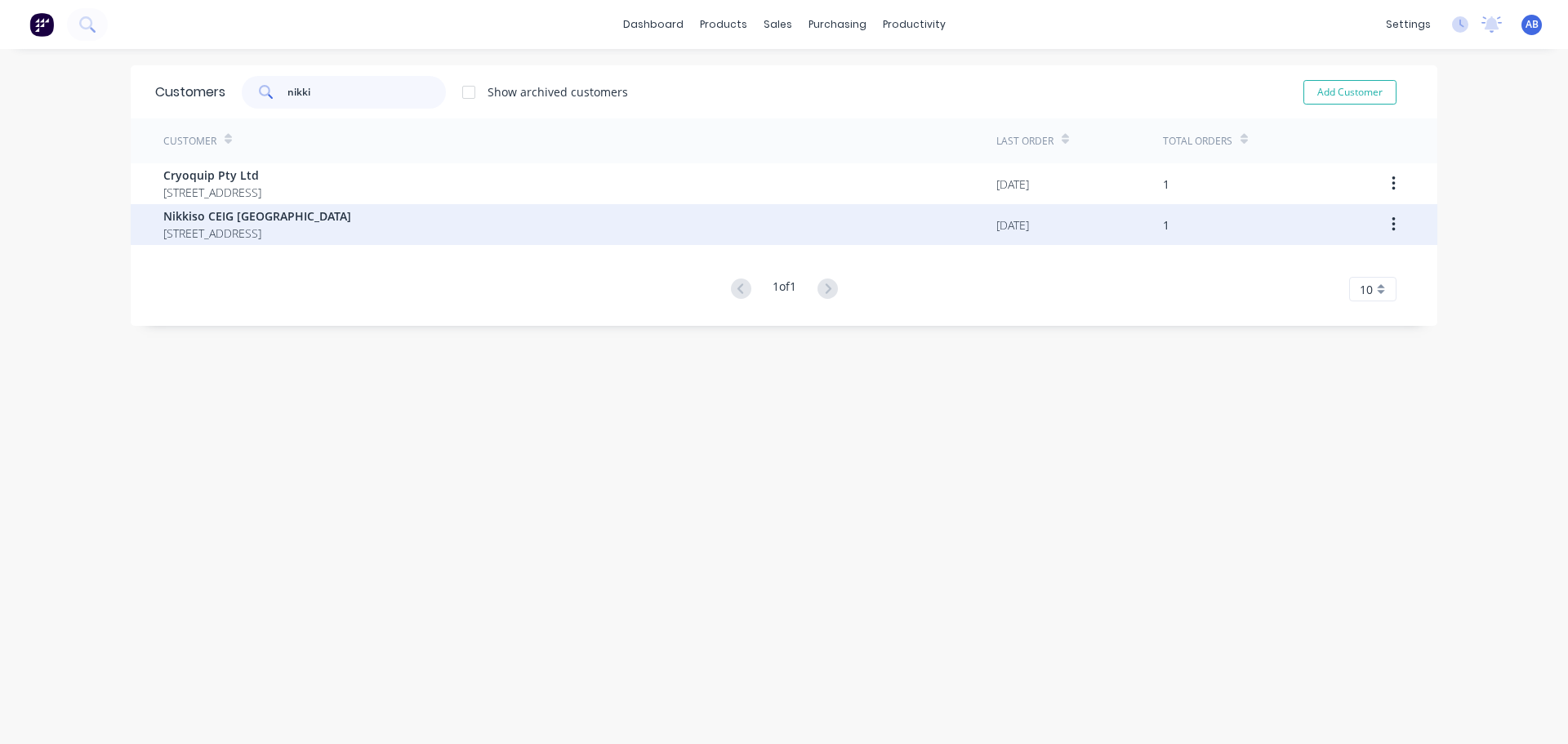
type input "nikki"
click at [543, 227] on div "Nikkiso CEIG [GEOGRAPHIC_DATA] [STREET_ADDRESS]" at bounding box center [580, 225] width 833 height 41
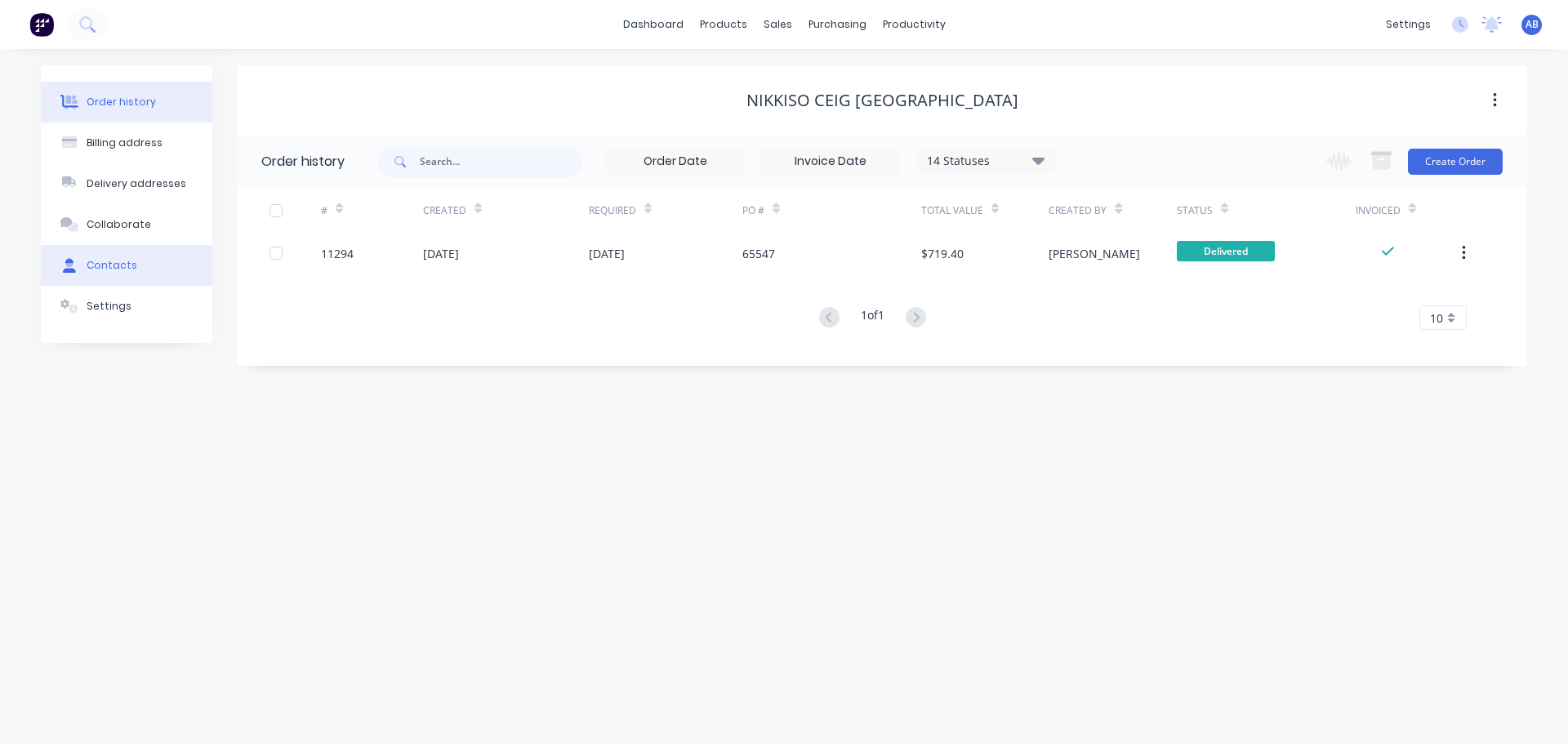
click at [135, 265] on button "Contacts" at bounding box center [127, 266] width 171 height 41
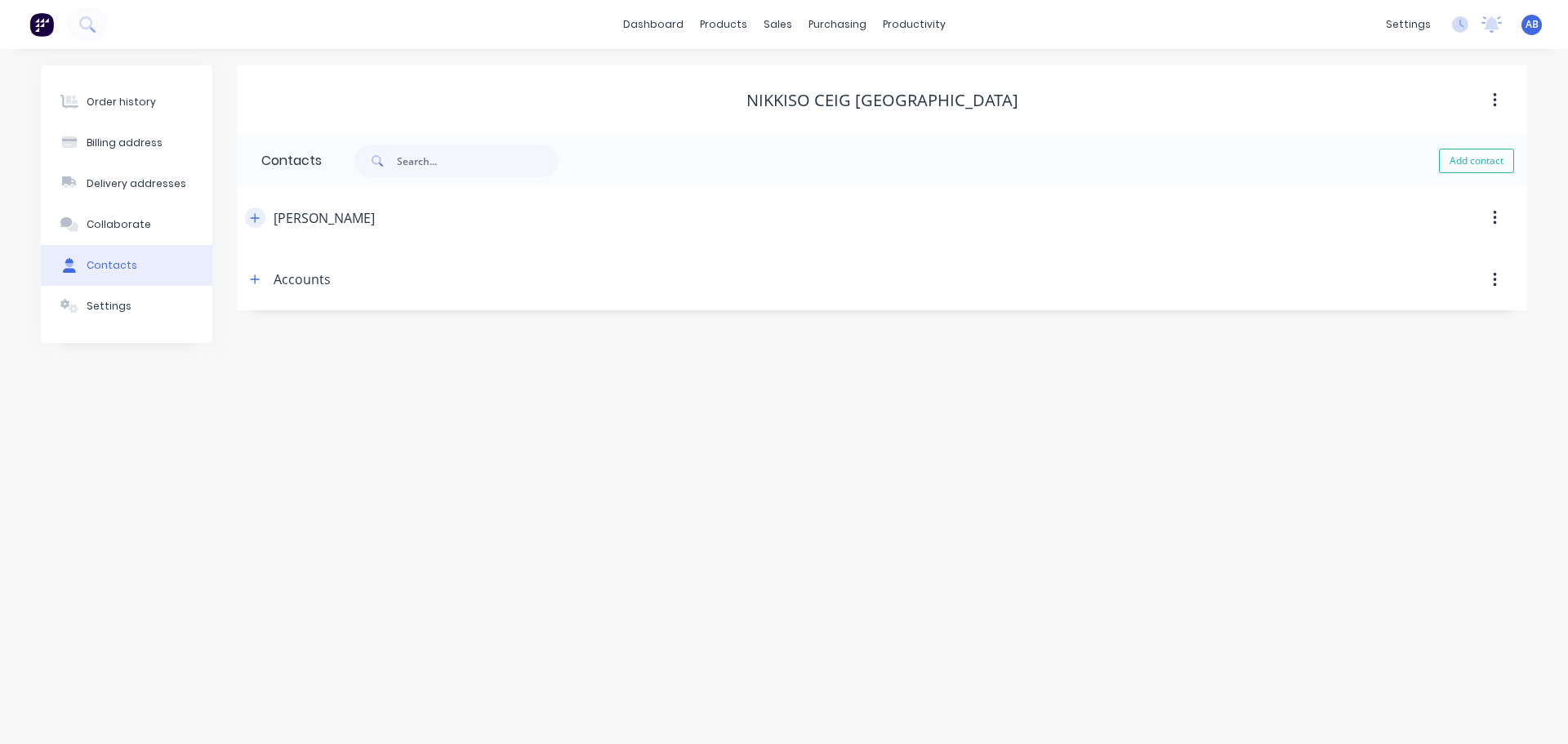
click at [255, 220] on icon "button" at bounding box center [255, 218] width 9 height 9
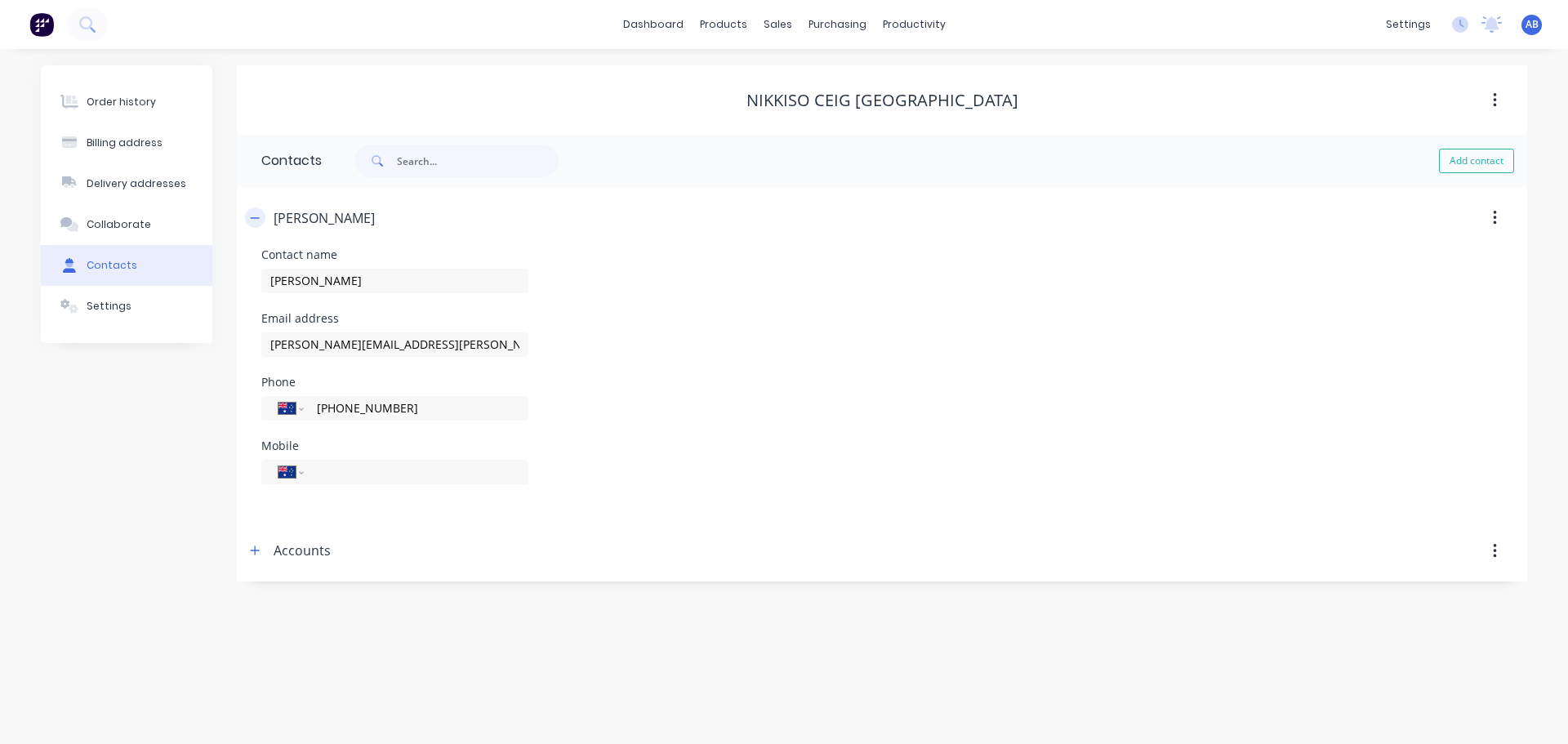
click at [248, 218] on button "button" at bounding box center [255, 218] width 21 height 21
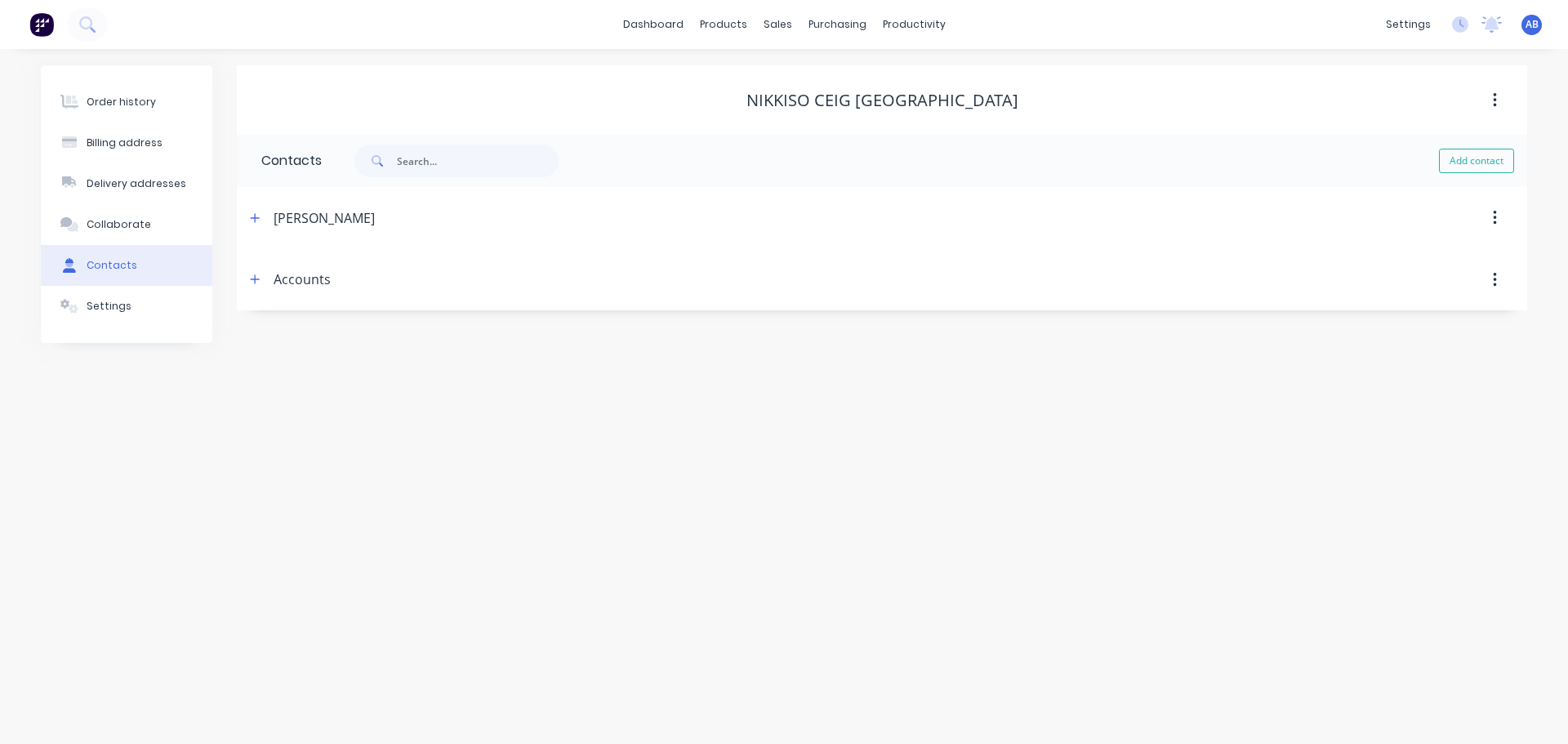
click at [43, 27] on img at bounding box center [41, 24] width 25 height 25
